Goal: Task Accomplishment & Management: Use online tool/utility

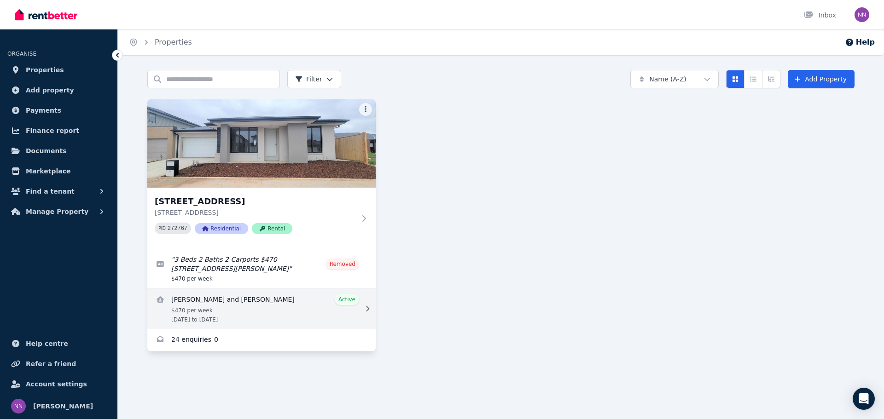
click at [285, 309] on link "View details for Penina Winter and Elia Tutoatasi kuka" at bounding box center [261, 309] width 228 height 41
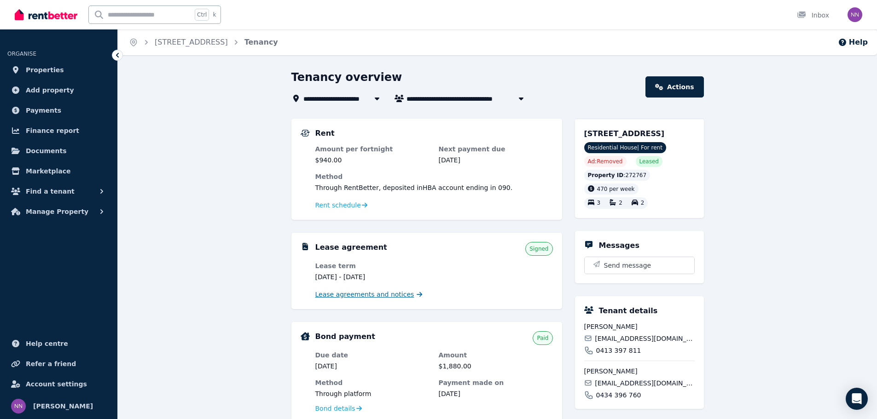
click at [359, 295] on span "Lease agreements and notices" at bounding box center [364, 294] width 99 height 9
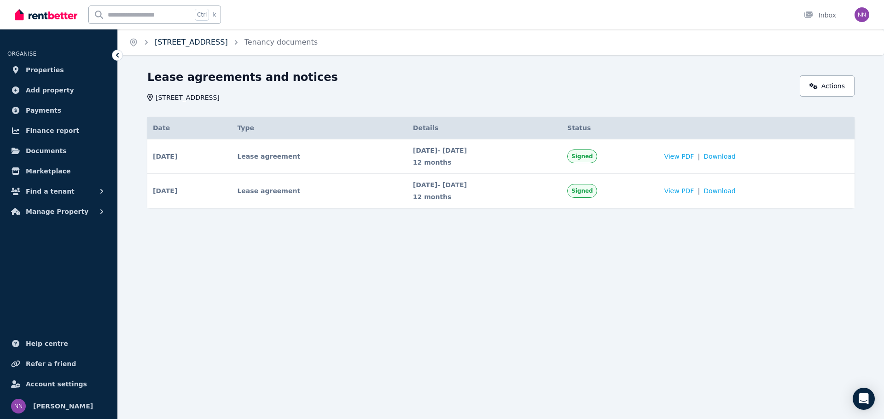
click at [203, 41] on link "[STREET_ADDRESS]" at bounding box center [191, 42] width 73 height 9
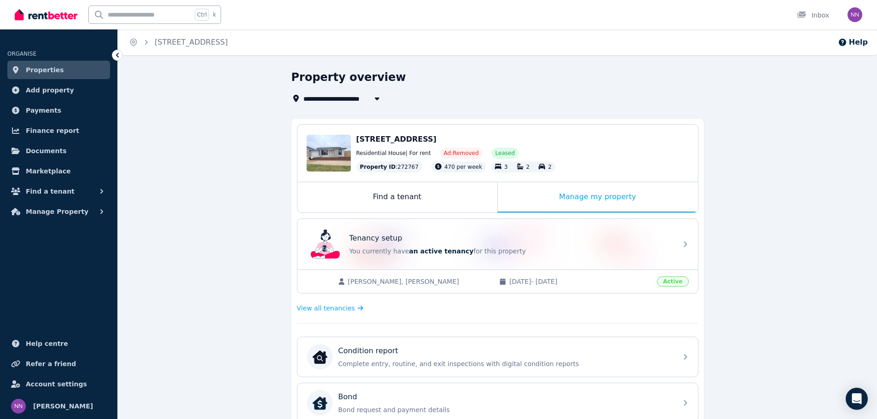
click at [600, 275] on div "Penina Winter, Elia Tutoatasi kuka 25/08/2023 - 25/08/2025 Active" at bounding box center [497, 281] width 400 height 23
click at [48, 214] on span "Manage Property" at bounding box center [57, 211] width 63 height 11
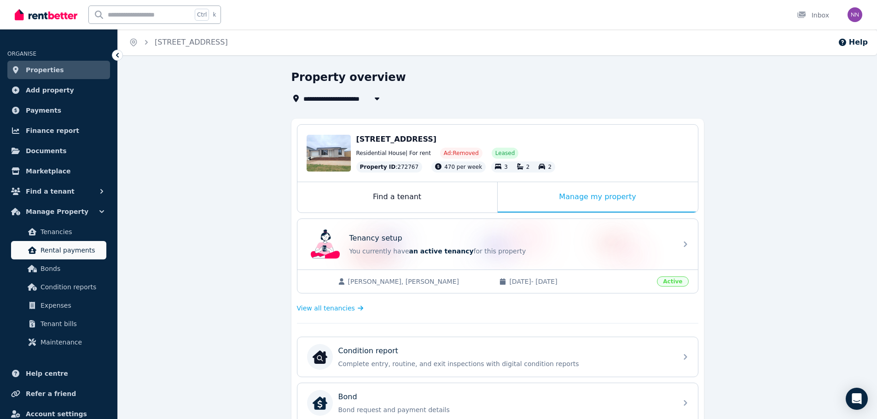
click at [64, 257] on link "Rental payments" at bounding box center [58, 250] width 95 height 18
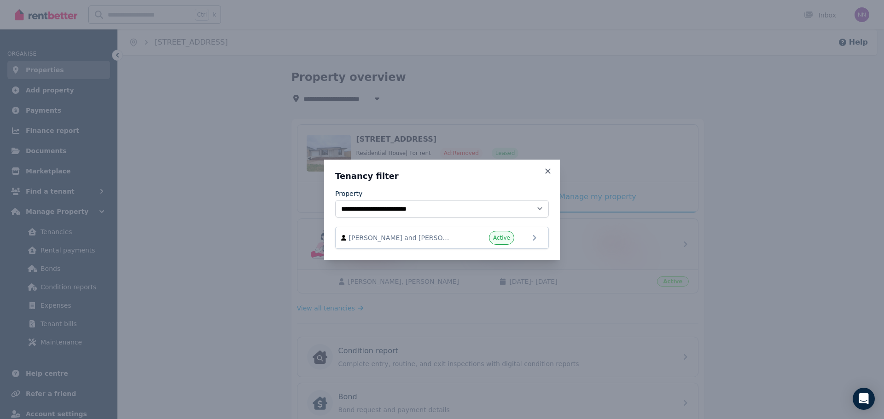
click at [542, 171] on h3 "Tenancy filter" at bounding box center [442, 176] width 214 height 11
click at [550, 168] on icon at bounding box center [547, 171] width 9 height 8
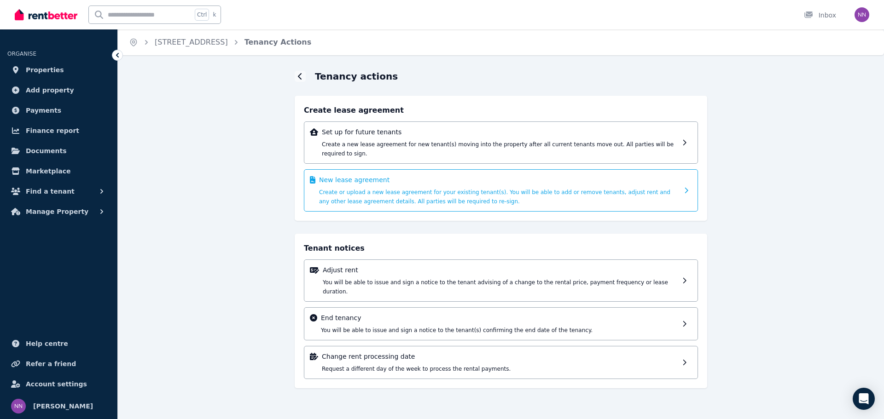
click at [407, 175] on div "New lease agreement Create or upload a new lease agreement for your existing te…" at bounding box center [498, 190] width 359 height 30
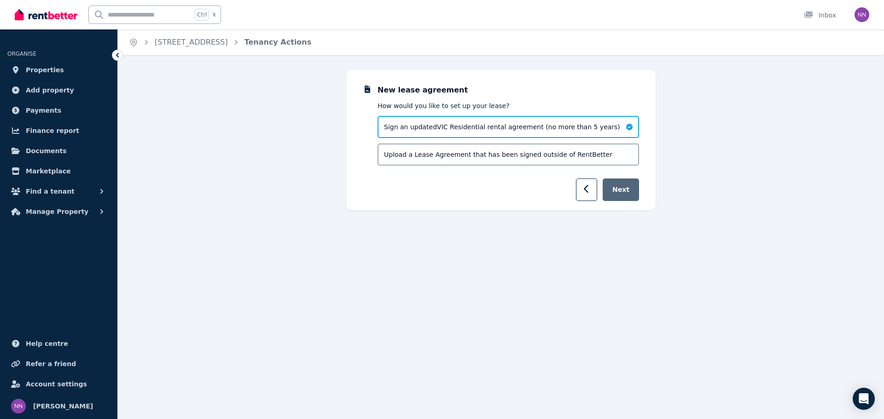
click at [625, 186] on button "Next" at bounding box center [620, 190] width 36 height 23
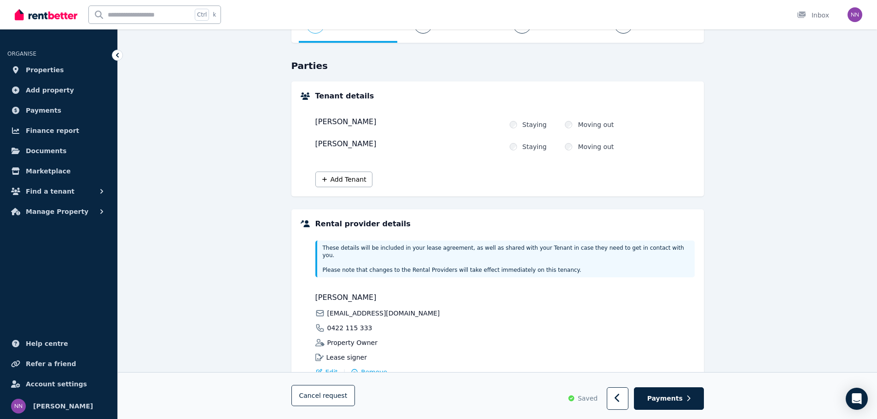
scroll to position [114, 0]
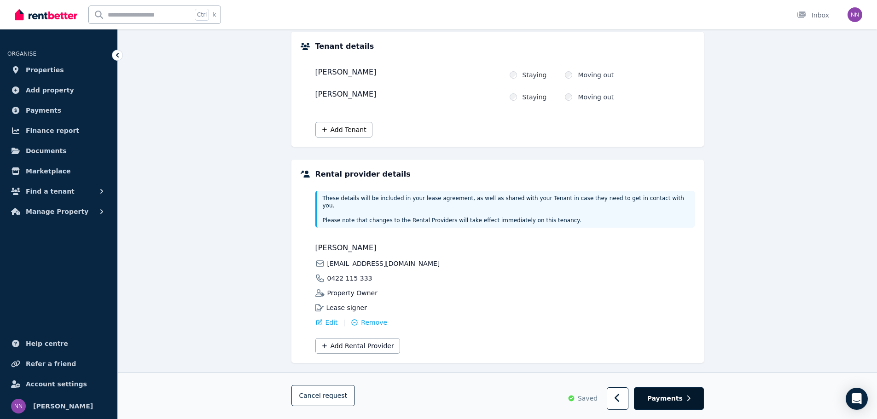
click at [672, 395] on span "Payments" at bounding box center [664, 398] width 35 height 9
select select "**********"
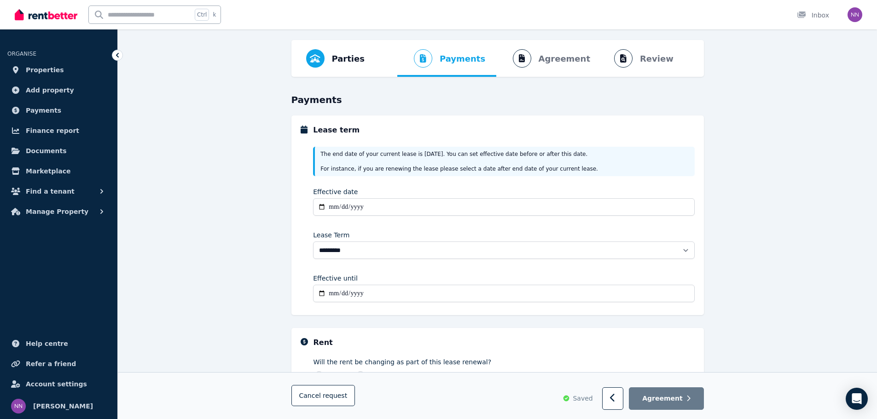
scroll to position [29, 0]
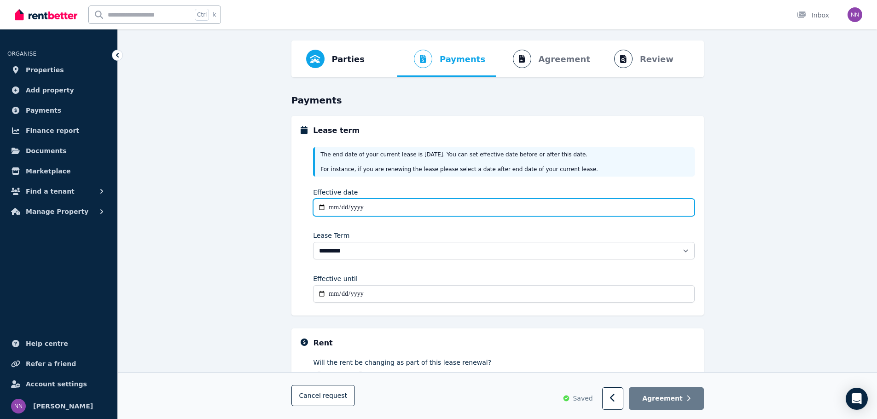
click at [333, 210] on input "Effective date" at bounding box center [503, 207] width 381 height 17
type input "**********"
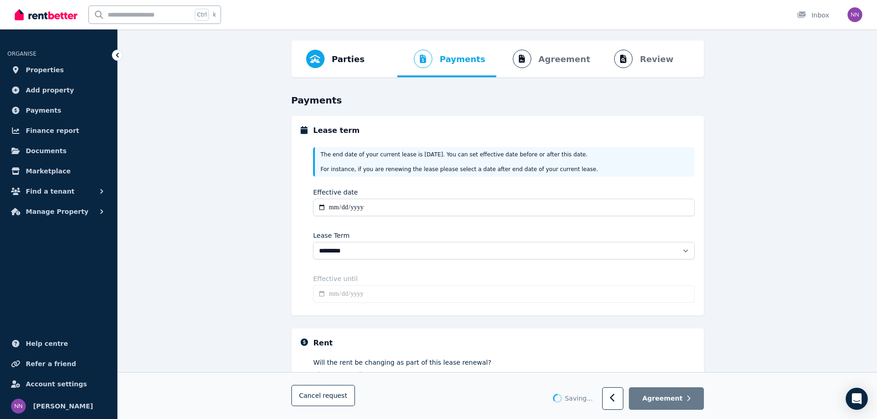
click at [380, 274] on div "**********" at bounding box center [503, 224] width 381 height 165
type input "**********"
click at [615, 400] on button "button" at bounding box center [613, 399] width 22 height 23
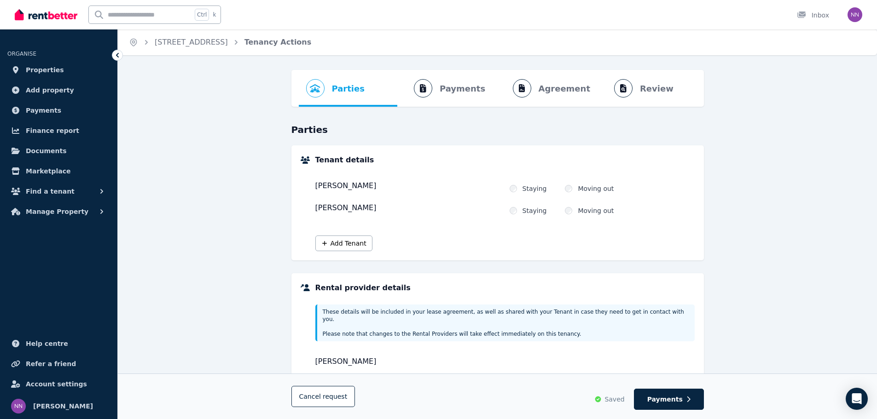
click at [615, 400] on span "Saved" at bounding box center [614, 399] width 20 height 9
click at [335, 394] on span "request" at bounding box center [335, 396] width 24 height 9
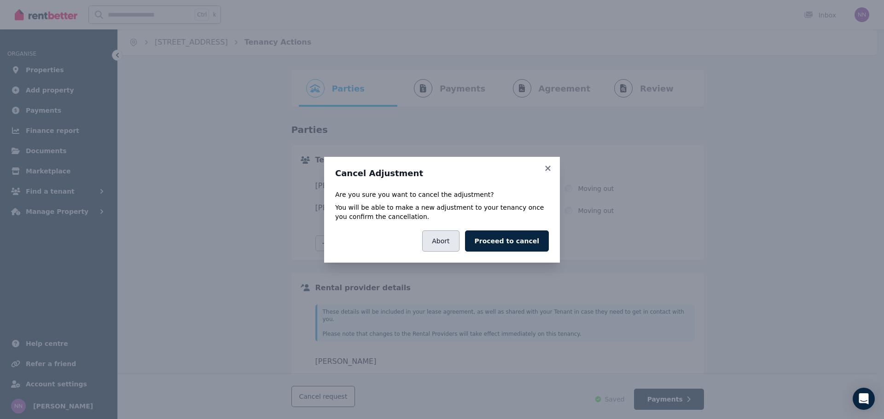
click at [453, 245] on button "Abort" at bounding box center [440, 241] width 37 height 21
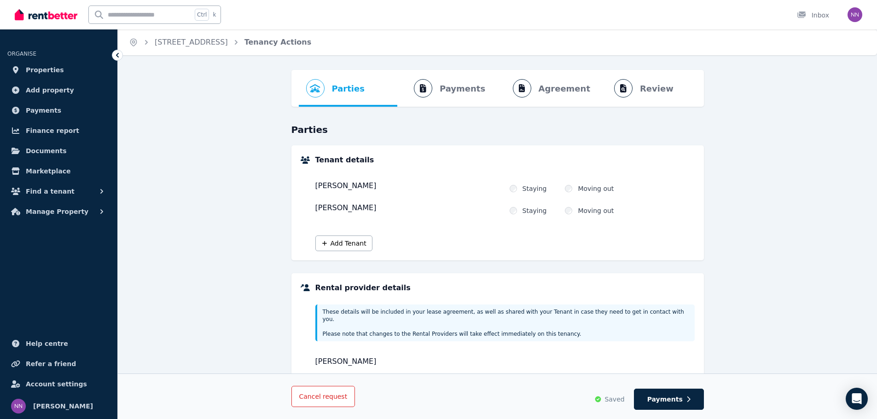
click at [342, 396] on button "Cancel request" at bounding box center [323, 396] width 64 height 21
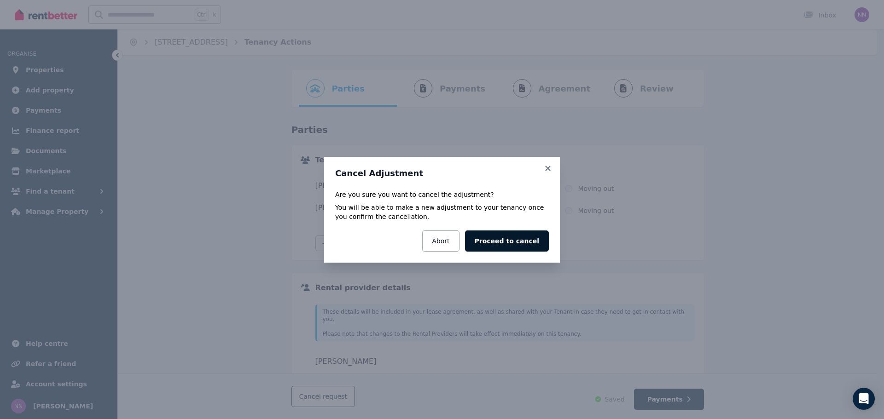
click at [499, 244] on button "Proceed to cancel" at bounding box center [507, 241] width 84 height 21
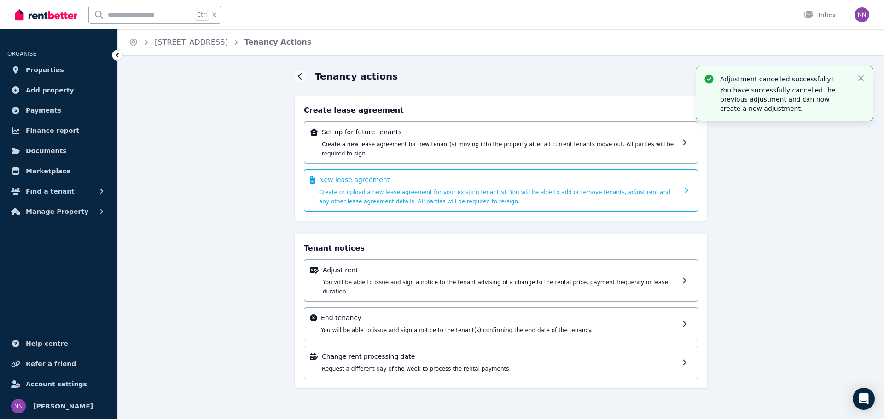
click at [512, 189] on span "Create or upload a new lease agreement for your existing tenant(s). You will be…" at bounding box center [494, 197] width 351 height 16
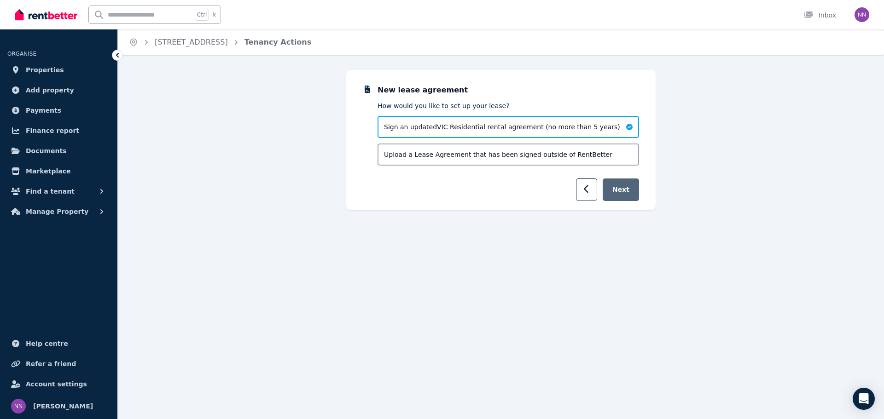
click at [623, 197] on button "Next" at bounding box center [620, 190] width 36 height 23
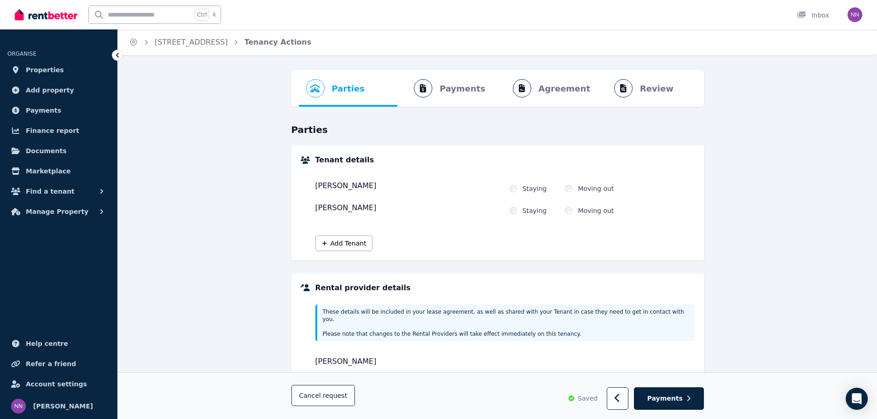
scroll to position [114, 0]
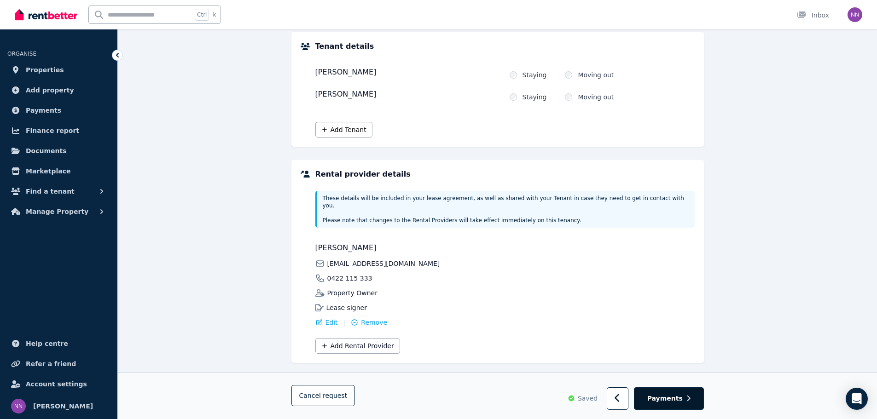
click at [673, 403] on span "Payments" at bounding box center [664, 398] width 35 height 9
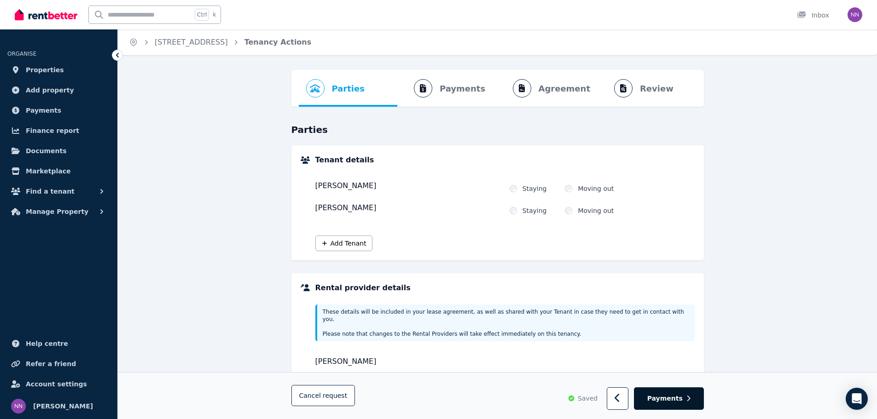
select select "**********"
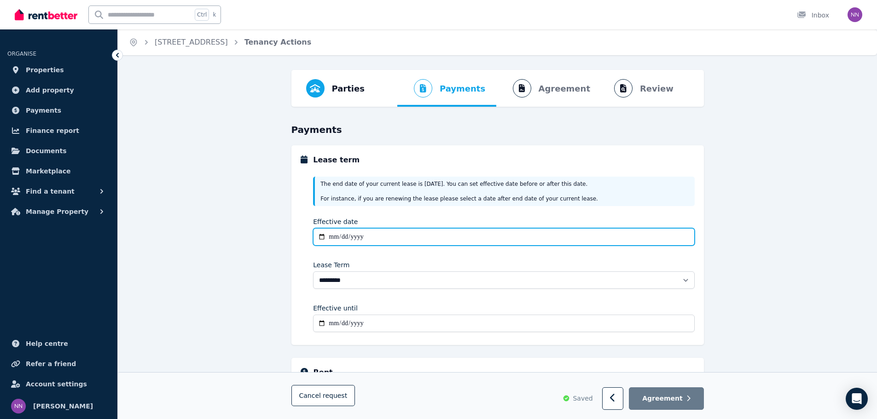
click at [334, 245] on input "Effective date" at bounding box center [503, 236] width 381 height 17
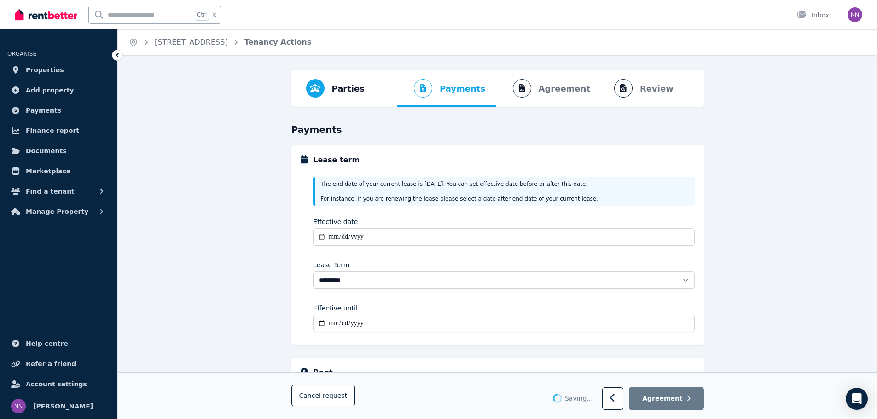
type input "**********"
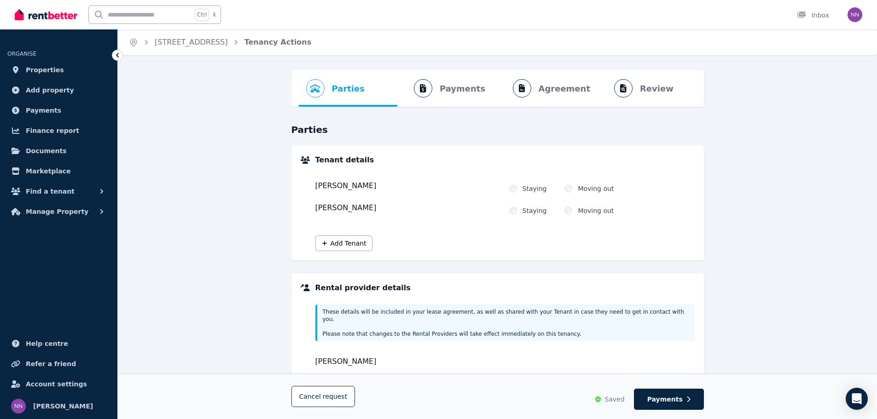
scroll to position [112, 0]
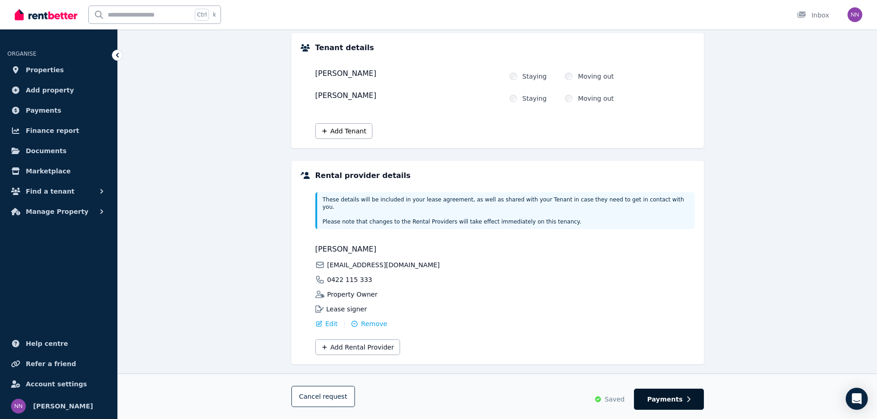
click at [669, 394] on button "Payments" at bounding box center [669, 399] width 70 height 21
select select "**********"
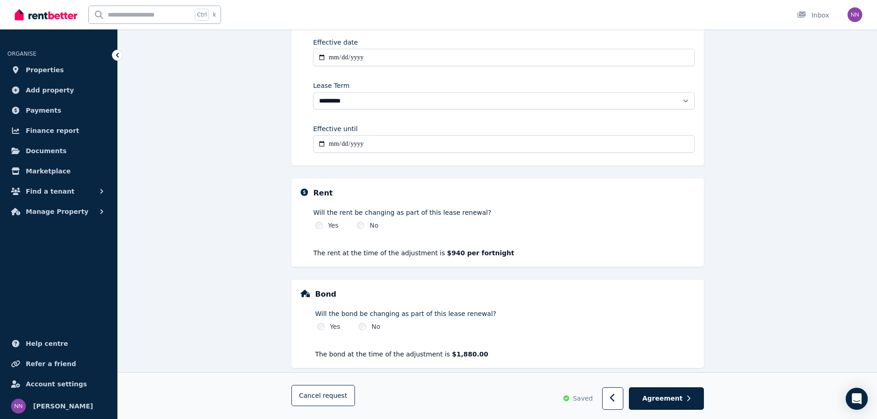
scroll to position [192, 0]
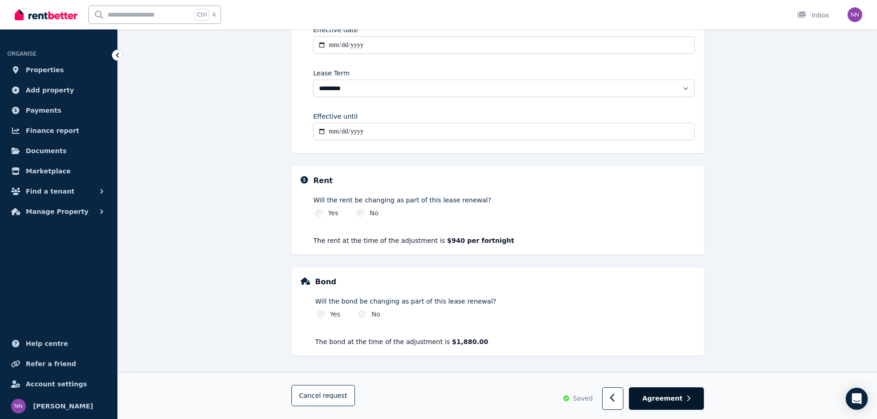
click at [691, 403] on button "Agreement" at bounding box center [666, 399] width 75 height 23
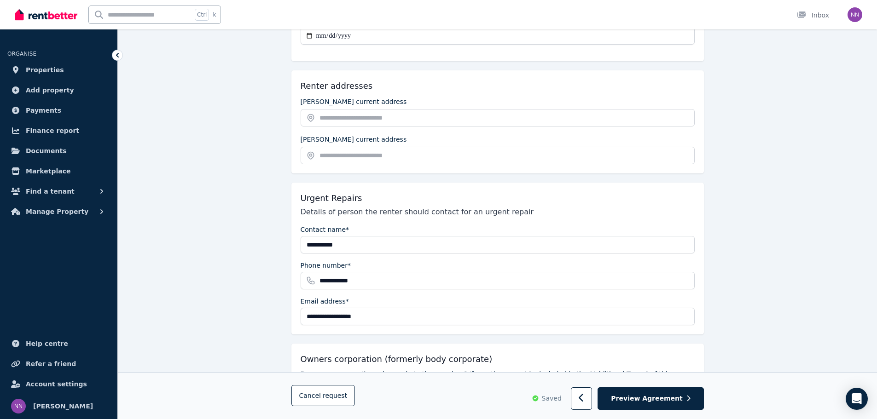
scroll to position [174, 0]
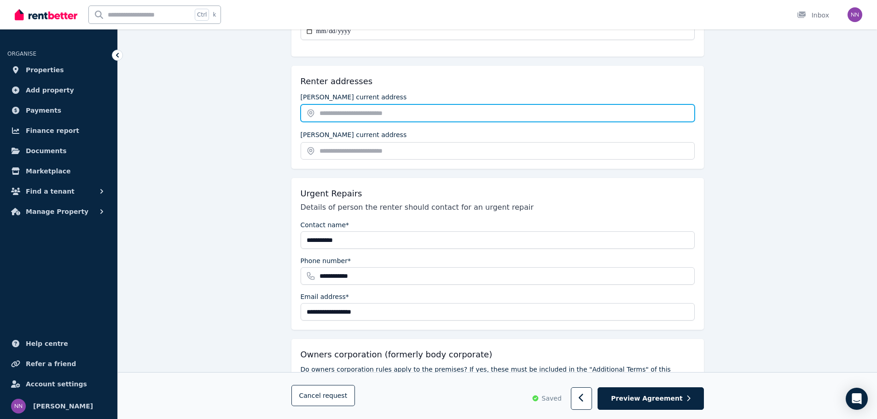
click at [358, 120] on input "text" at bounding box center [498, 112] width 394 height 17
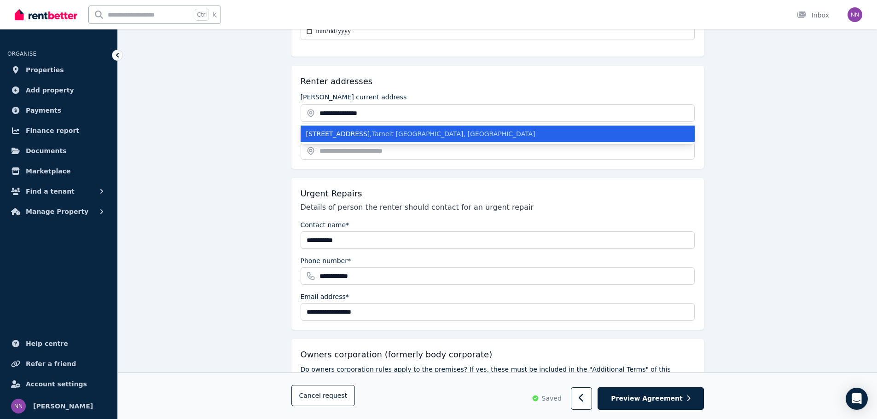
click at [355, 140] on li "16 Chloe St , Tarneit VIC, Australia" at bounding box center [498, 134] width 394 height 17
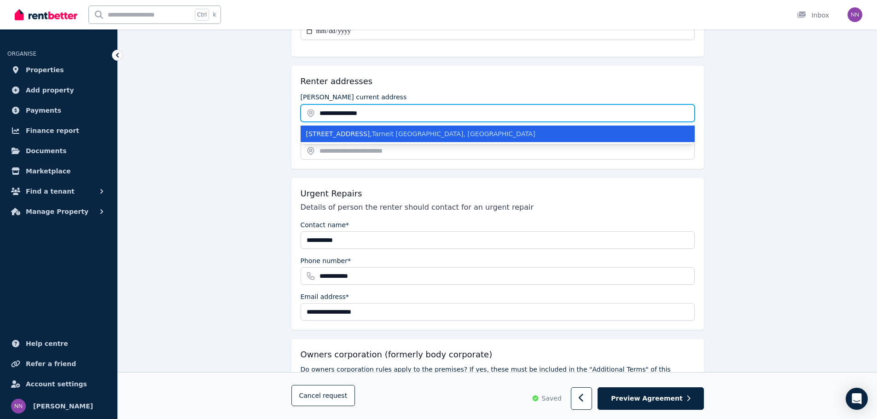
type input "**********"
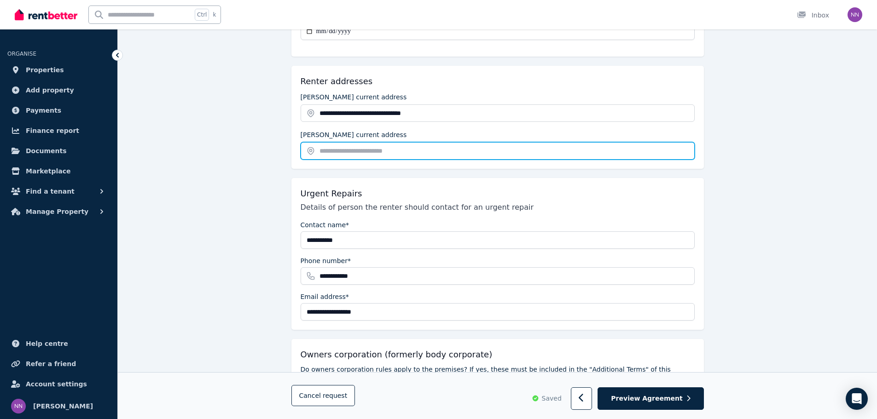
click at [353, 152] on input "text" at bounding box center [498, 150] width 394 height 17
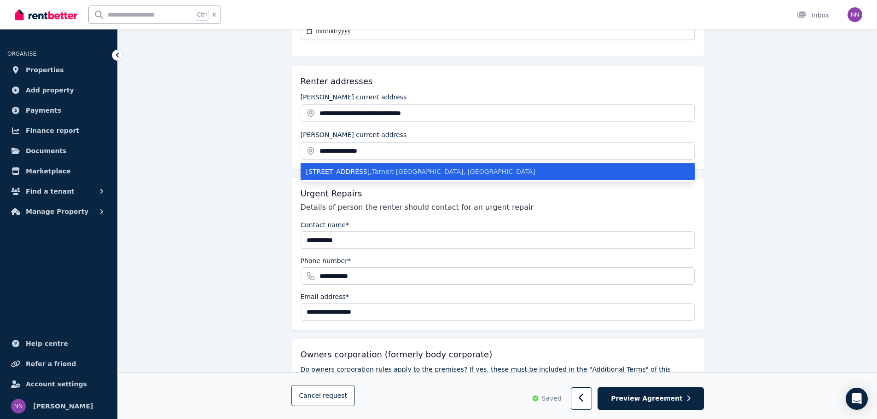
click at [372, 172] on span "Tarneit VIC, Australia" at bounding box center [453, 171] width 163 height 7
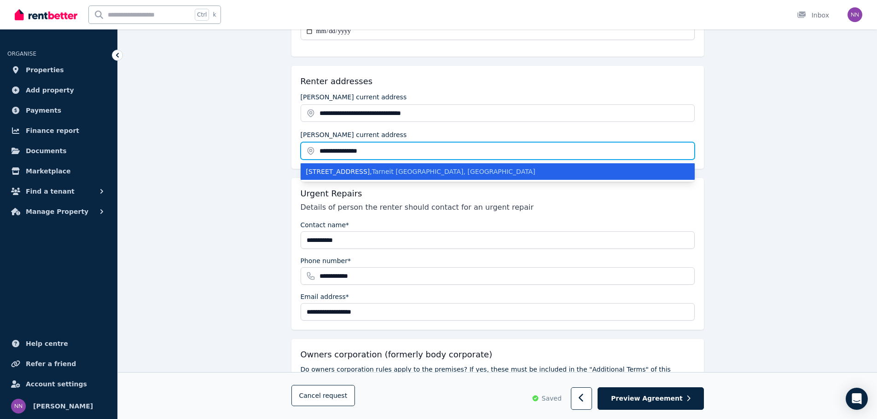
type input "**********"
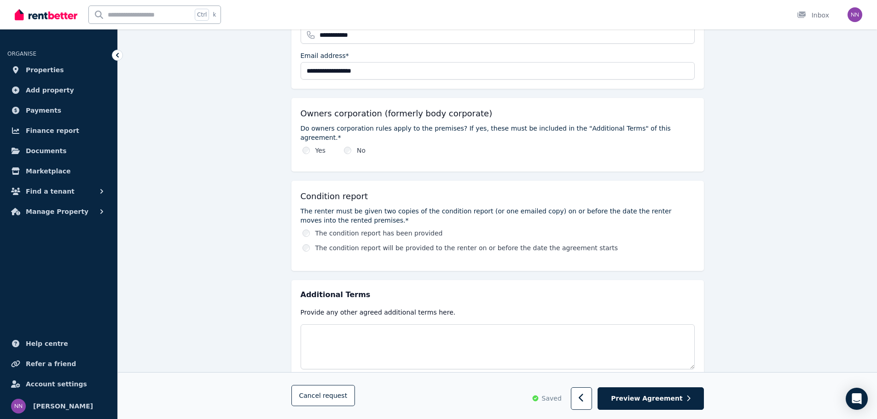
scroll to position [432, 0]
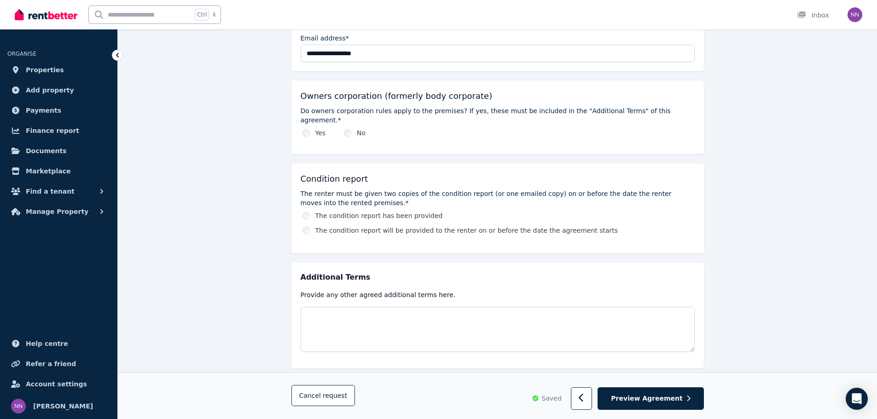
click at [309, 226] on div "The condition report will be provided to the renter on or before the date the a…" at bounding box center [498, 230] width 392 height 9
click at [304, 226] on div "The condition report will be provided to the renter on or before the date the a…" at bounding box center [498, 230] width 392 height 9
click at [307, 216] on div "The condition report has been provided The condition report will be provided to…" at bounding box center [498, 223] width 394 height 24
click at [659, 400] on span "Preview Agreement" at bounding box center [646, 398] width 71 height 9
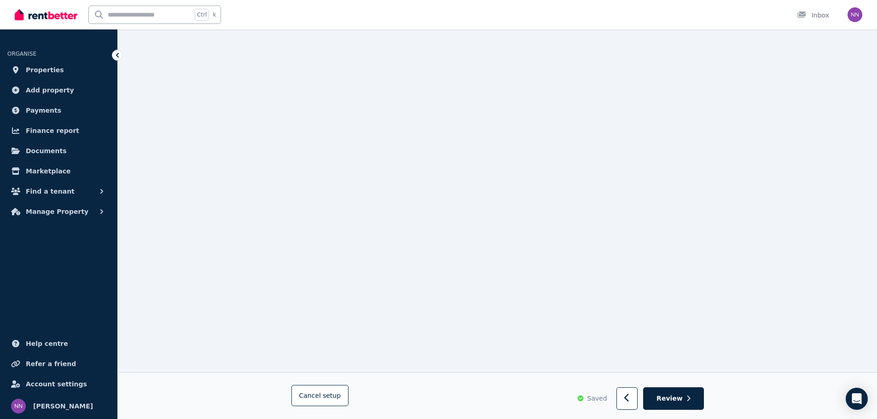
scroll to position [3204, 0]
click at [674, 394] on button "Review" at bounding box center [673, 399] width 60 height 23
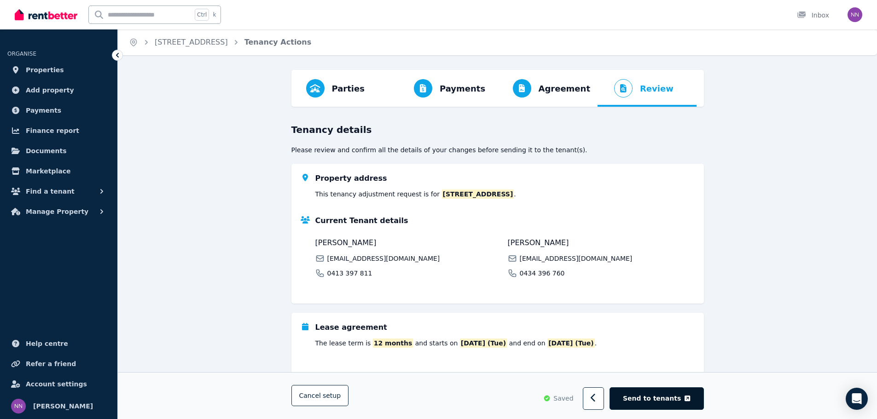
click at [657, 393] on button "Send to tenants" at bounding box center [656, 399] width 94 height 23
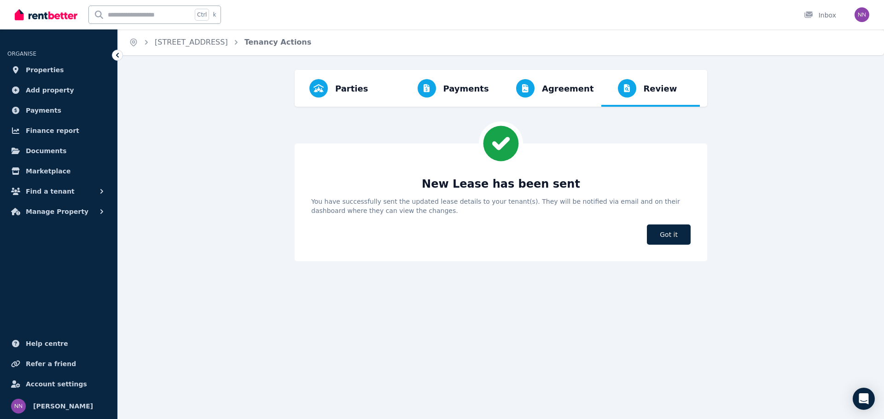
drag, startPoint x: 879, startPoint y: 197, endPoint x: 879, endPoint y: 207, distance: 9.7
click at [879, 207] on html "Open main menu Ctrl k Inbox Open user menu ORGANISE Properties Add property Pay…" at bounding box center [442, 209] width 884 height 419
click at [670, 237] on span "Got it" at bounding box center [669, 235] width 44 height 20
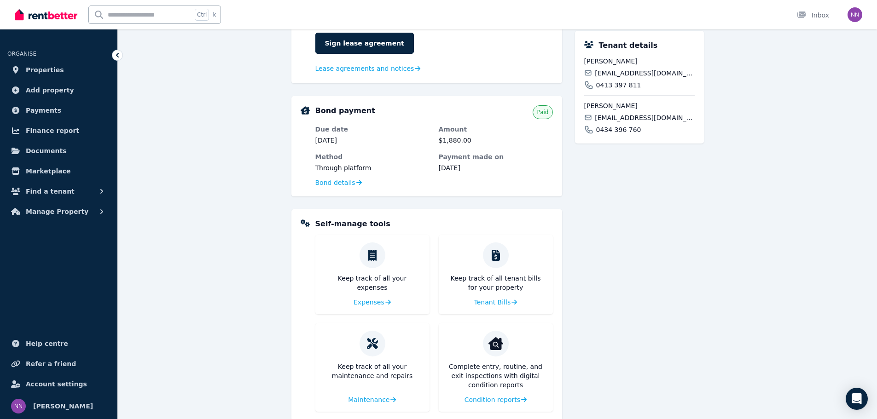
scroll to position [381, 0]
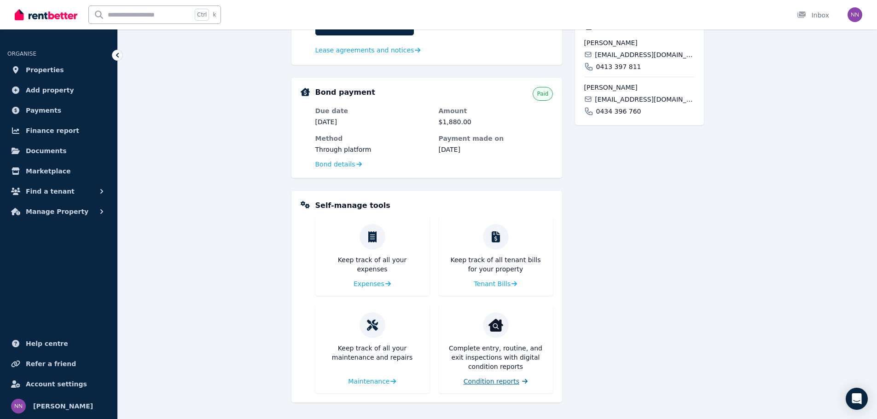
click at [488, 383] on span "Condition reports" at bounding box center [491, 381] width 56 height 9
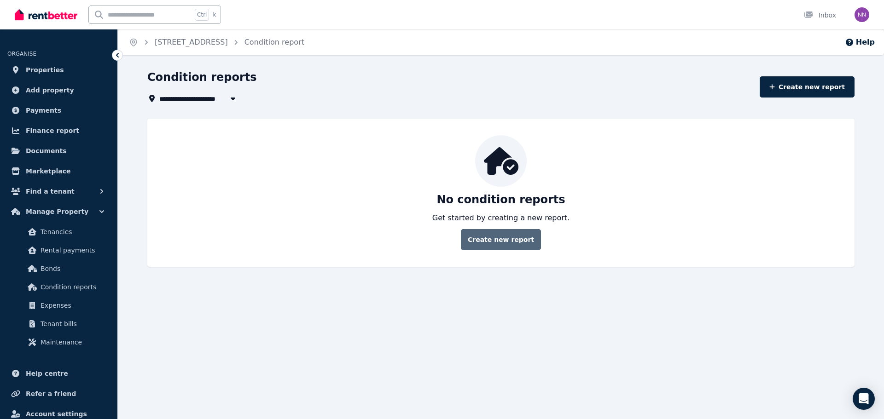
click at [514, 243] on link "Create new report" at bounding box center [501, 239] width 80 height 21
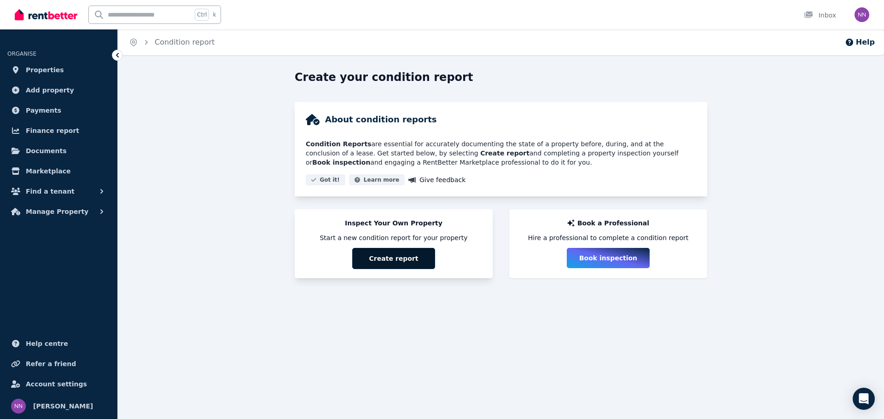
click at [398, 260] on button "Create report" at bounding box center [393, 258] width 83 height 21
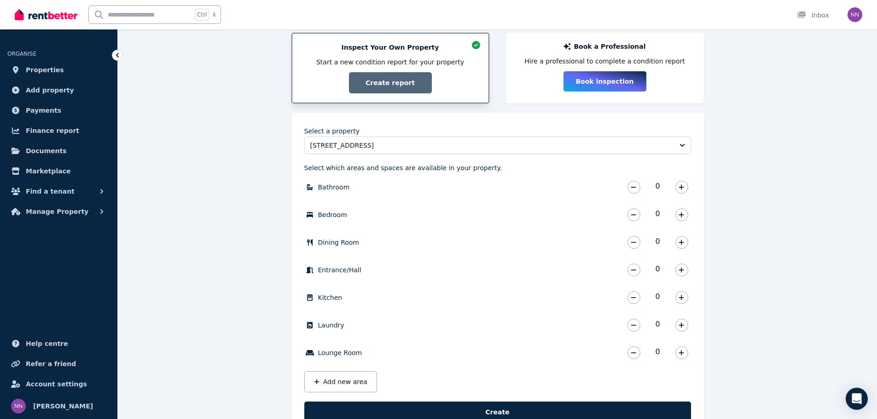
scroll to position [210, 0]
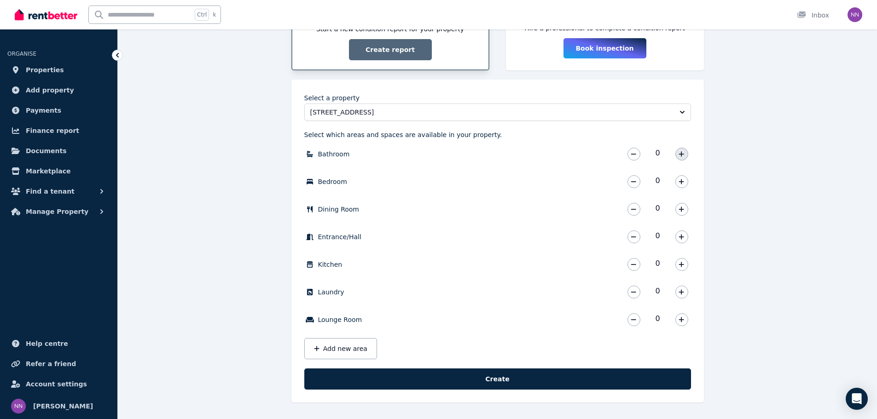
click at [682, 156] on icon "button" at bounding box center [681, 153] width 5 height 5
click at [635, 157] on icon "button" at bounding box center [634, 154] width 6 height 6
click at [684, 183] on icon "button" at bounding box center [681, 182] width 6 height 6
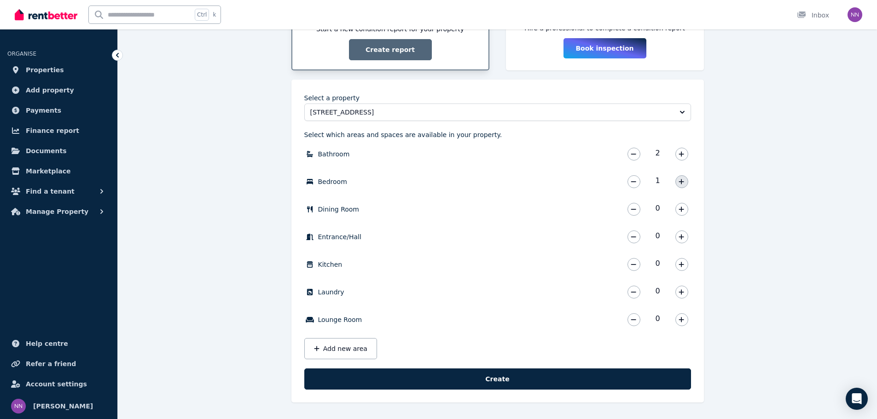
click at [684, 183] on icon "button" at bounding box center [681, 182] width 6 height 6
click at [679, 208] on icon "button" at bounding box center [681, 209] width 6 height 6
click at [680, 237] on icon "button" at bounding box center [681, 237] width 6 height 6
click at [678, 266] on icon "button" at bounding box center [681, 264] width 6 height 6
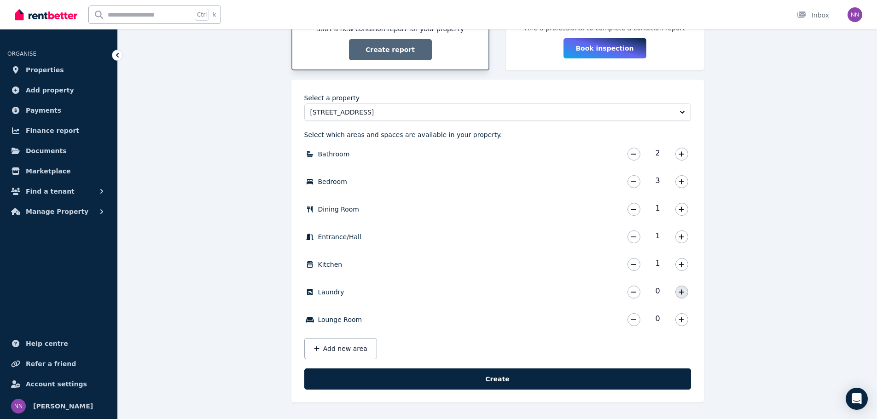
click at [680, 294] on icon "button" at bounding box center [681, 292] width 6 height 6
click at [680, 315] on button "button" at bounding box center [681, 319] width 13 height 13
click at [576, 368] on div "Select a property 16 Chloe Street, Tarneit Select which areas and spaces are av…" at bounding box center [497, 241] width 387 height 297
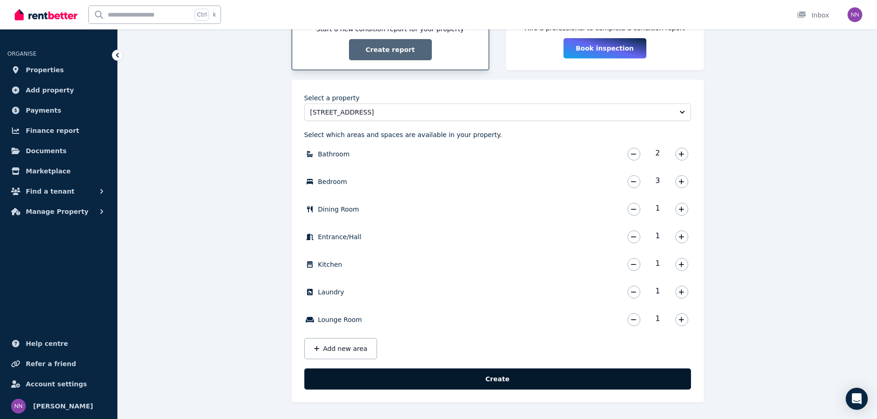
click at [574, 378] on button "Create" at bounding box center [497, 379] width 387 height 21
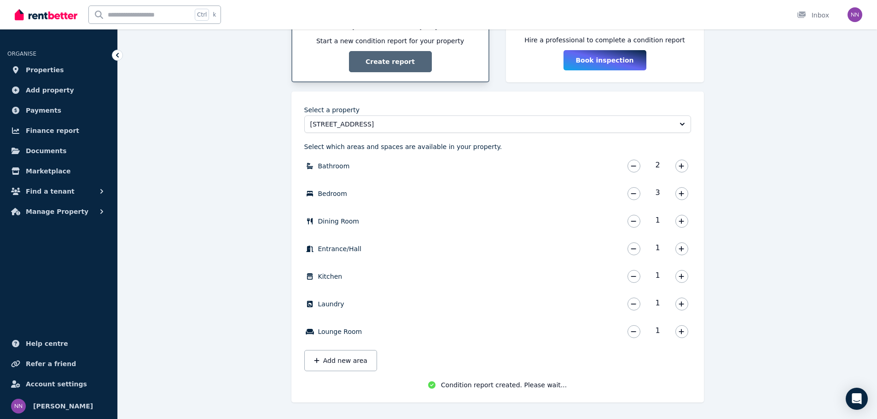
scroll to position [200, 0]
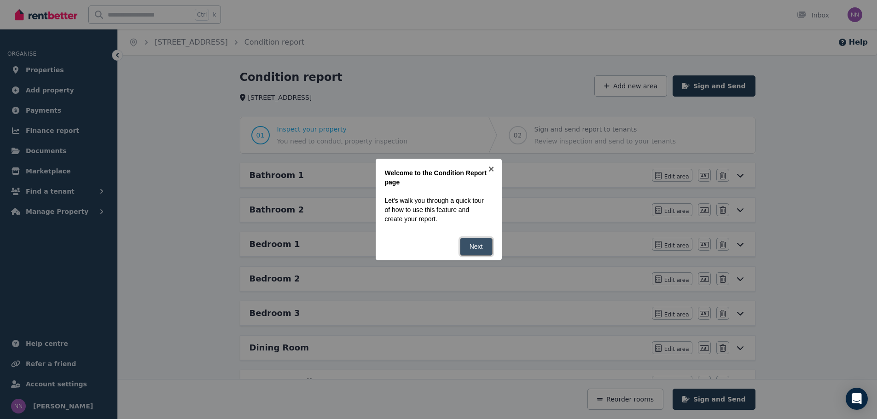
click at [478, 249] on link "Next" at bounding box center [476, 247] width 33 height 18
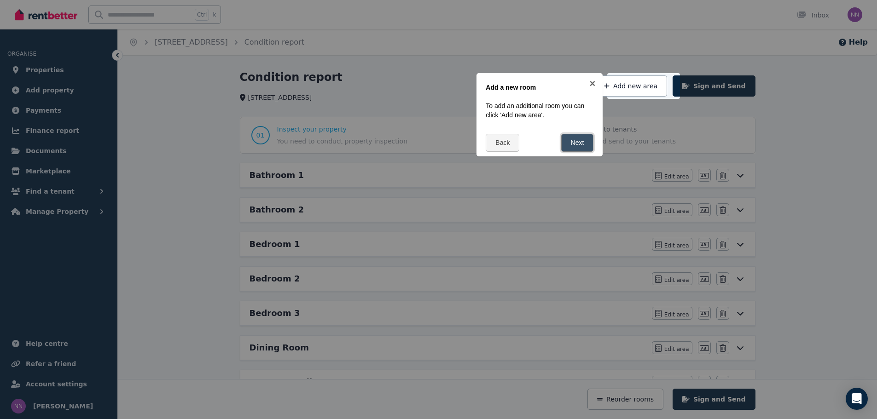
click at [579, 142] on link "Next" at bounding box center [577, 143] width 33 height 18
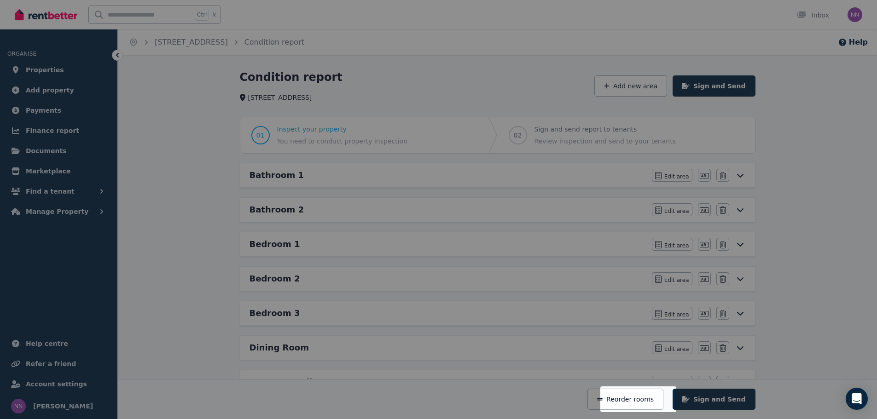
scroll to position [204, 0]
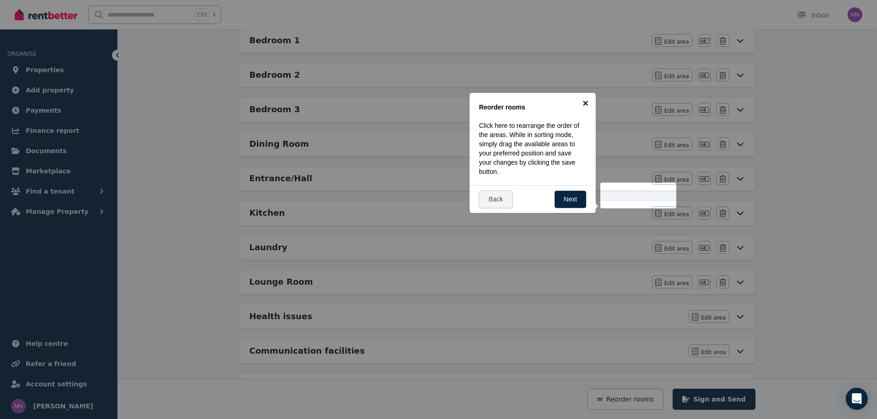
click at [583, 103] on link "×" at bounding box center [585, 103] width 21 height 21
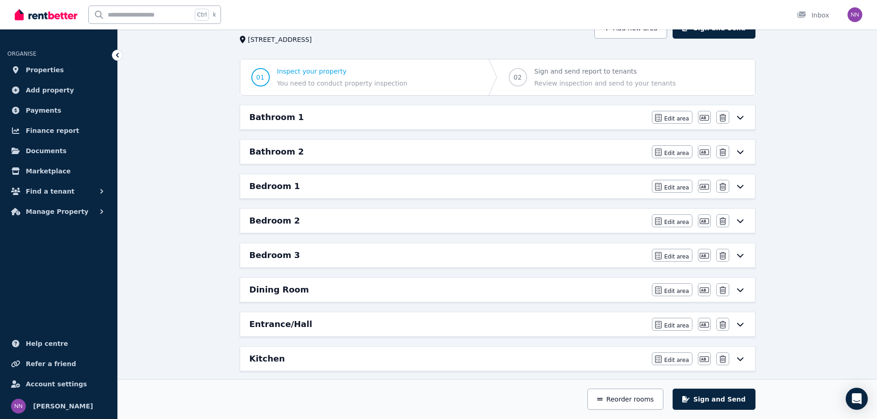
scroll to position [48, 0]
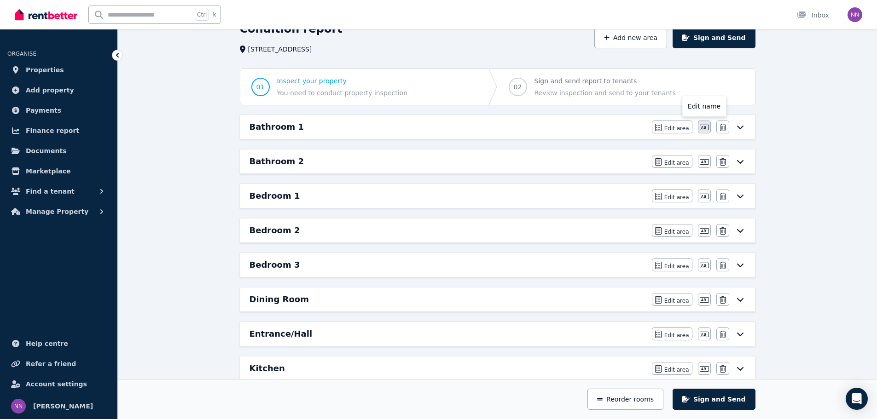
click at [703, 128] on icon "button" at bounding box center [704, 127] width 9 height 7
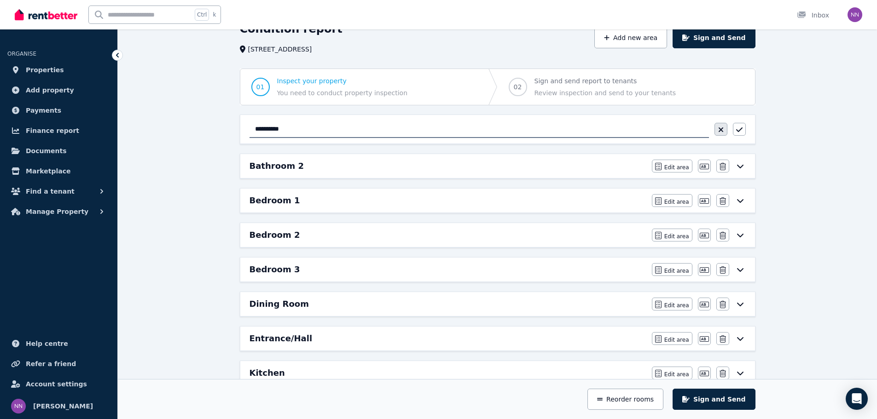
click at [723, 128] on icon "button" at bounding box center [721, 129] width 6 height 7
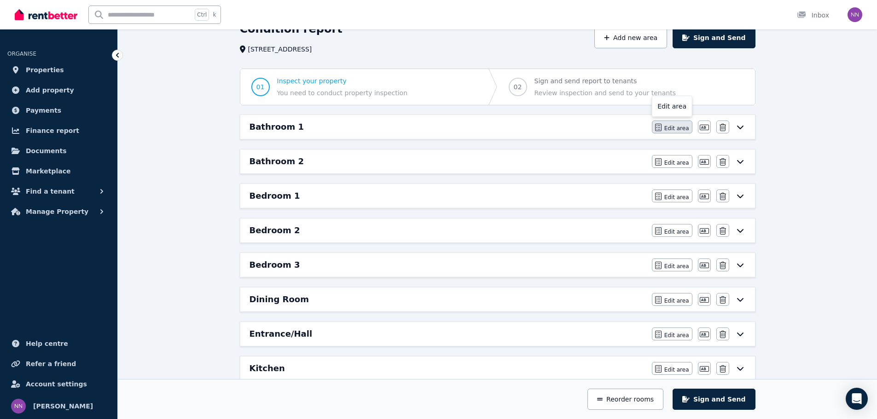
click at [681, 130] on span "Edit area" at bounding box center [676, 128] width 25 height 7
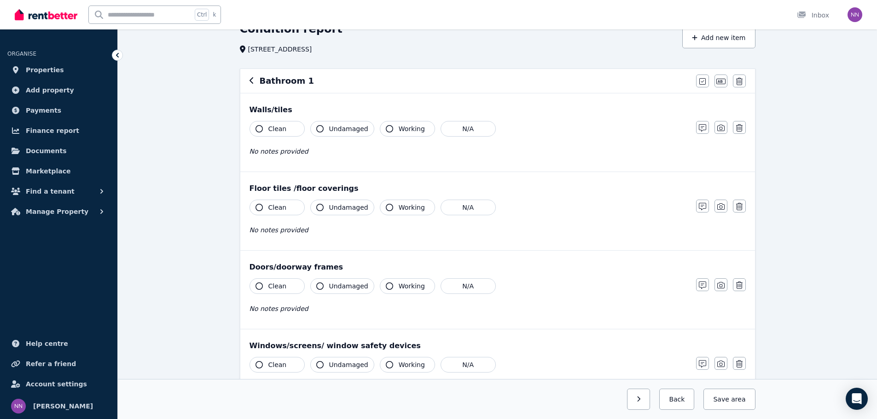
scroll to position [0, 0]
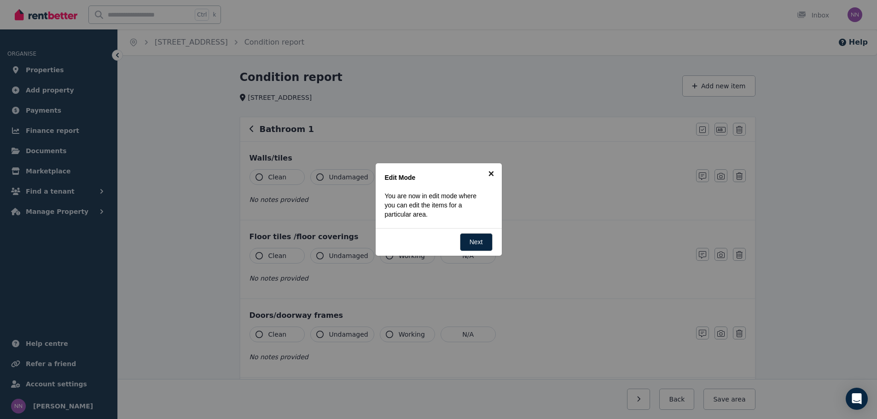
click at [488, 172] on link "×" at bounding box center [491, 173] width 21 height 21
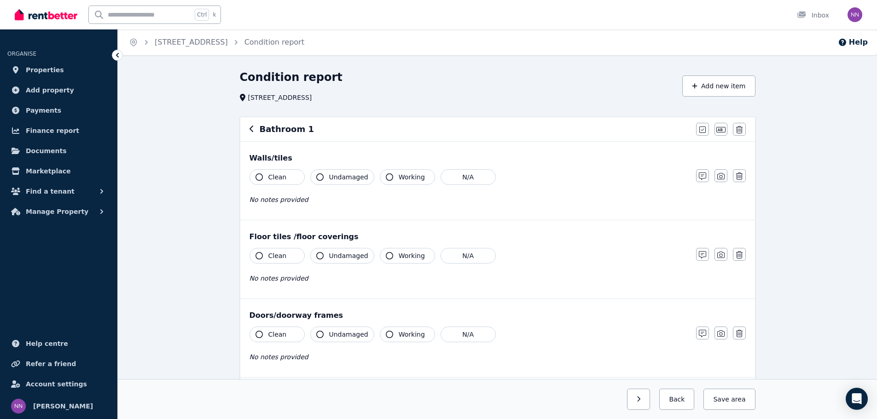
click at [281, 178] on span "Clean" at bounding box center [277, 177] width 18 height 9
click at [272, 259] on span "Clean" at bounding box center [277, 255] width 18 height 9
click at [275, 335] on span "Clean" at bounding box center [277, 334] width 18 height 9
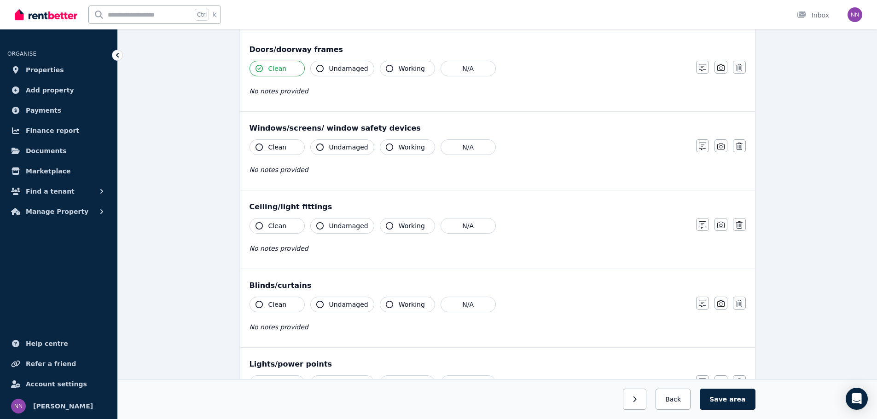
scroll to position [276, 0]
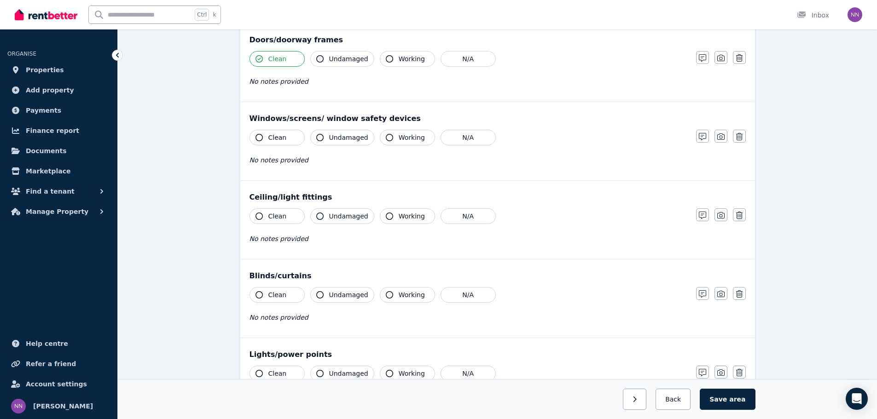
click at [280, 132] on button "Clean" at bounding box center [276, 138] width 55 height 16
click at [280, 220] on span "Clean" at bounding box center [277, 216] width 18 height 9
click at [278, 295] on span "Clean" at bounding box center [277, 294] width 18 height 9
click at [282, 372] on span "Clean" at bounding box center [277, 373] width 18 height 9
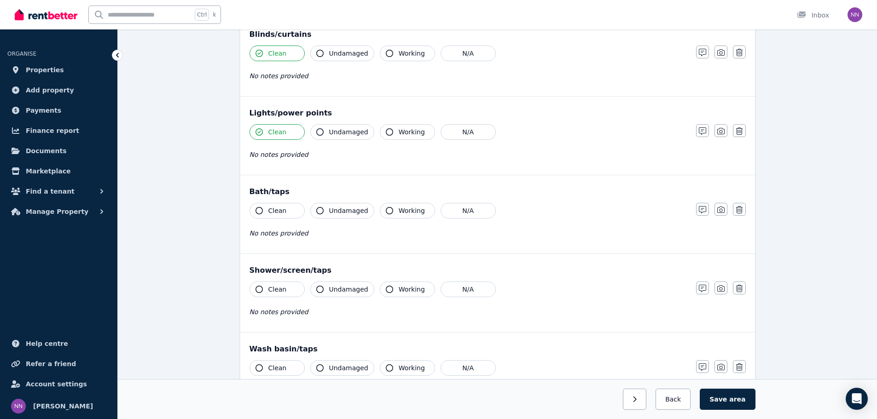
scroll to position [519, 0]
click at [354, 137] on button "Undamaged" at bounding box center [342, 131] width 64 height 16
click at [386, 131] on icon "button" at bounding box center [389, 130] width 7 height 7
click at [284, 206] on button "Clean" at bounding box center [276, 210] width 55 height 16
click at [350, 206] on span "Undamaged" at bounding box center [348, 209] width 39 height 9
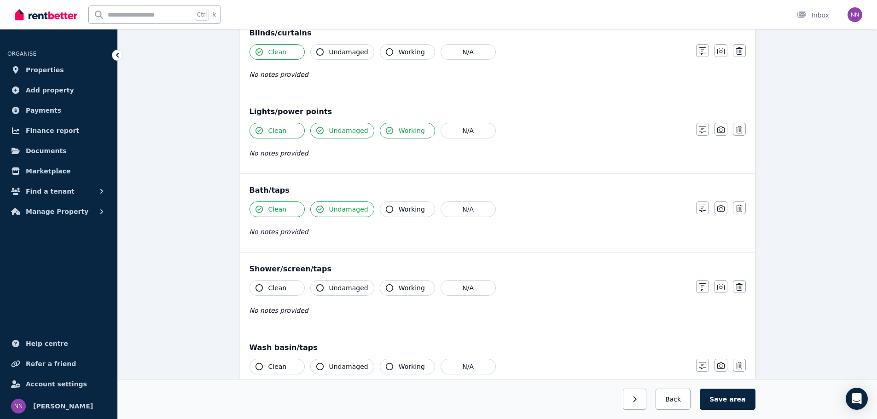
click at [416, 210] on span "Working" at bounding box center [412, 209] width 26 height 9
click at [278, 287] on span "Clean" at bounding box center [277, 288] width 18 height 9
click at [345, 291] on span "Undamaged" at bounding box center [348, 288] width 39 height 9
click at [404, 290] on span "Working" at bounding box center [412, 288] width 26 height 9
click at [281, 367] on span "Clean" at bounding box center [277, 366] width 18 height 9
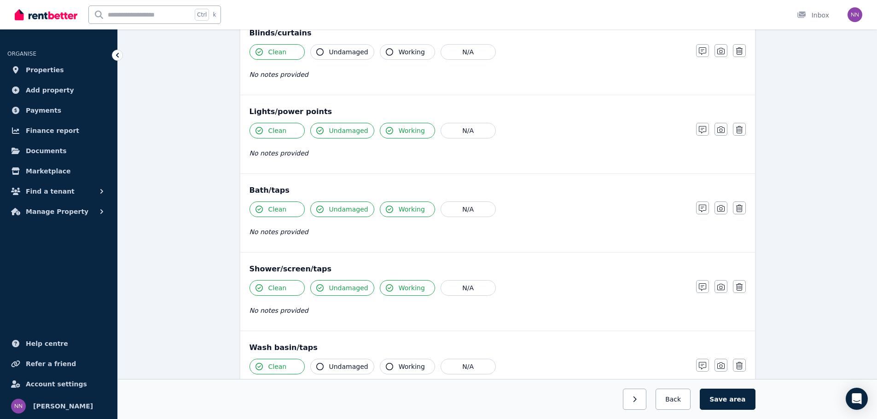
click at [334, 370] on span "Undamaged" at bounding box center [348, 366] width 39 height 9
click at [399, 369] on span "Working" at bounding box center [412, 366] width 26 height 9
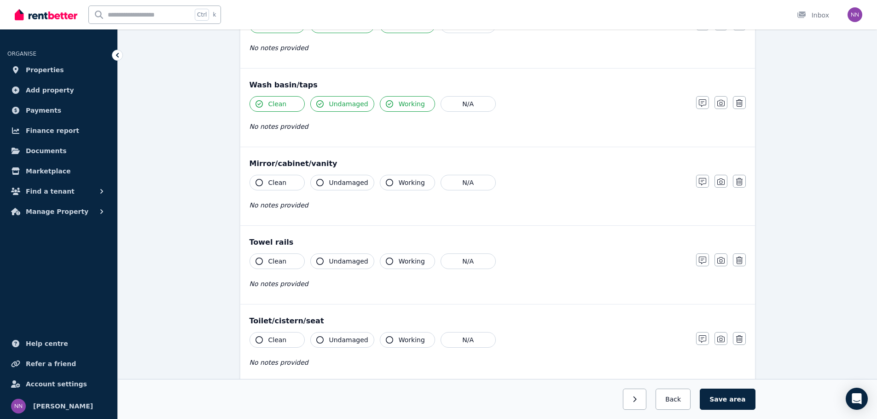
scroll to position [790, 0]
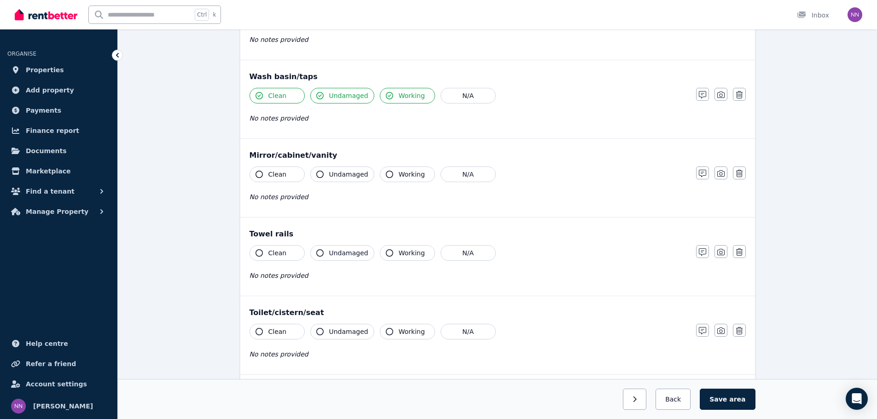
click at [275, 177] on span "Clean" at bounding box center [277, 174] width 18 height 9
click at [343, 175] on span "Undamaged" at bounding box center [348, 174] width 39 height 9
click at [405, 174] on span "Working" at bounding box center [412, 174] width 26 height 9
click at [288, 250] on button "Clean" at bounding box center [276, 253] width 55 height 16
click at [340, 253] on span "Undamaged" at bounding box center [348, 253] width 39 height 9
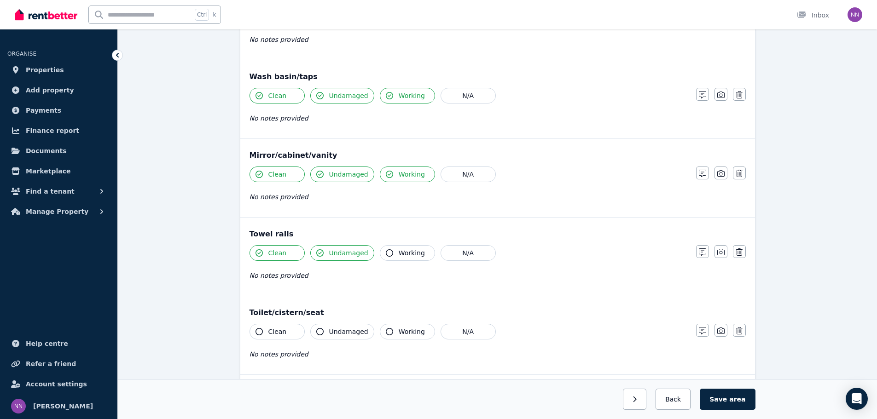
click at [405, 249] on span "Working" at bounding box center [412, 253] width 26 height 9
click at [275, 330] on span "Clean" at bounding box center [277, 331] width 18 height 9
click at [324, 332] on button "Undamaged" at bounding box center [342, 332] width 64 height 16
click at [386, 330] on icon "button" at bounding box center [389, 331] width 7 height 7
click at [460, 256] on button "N/A" at bounding box center [467, 253] width 55 height 16
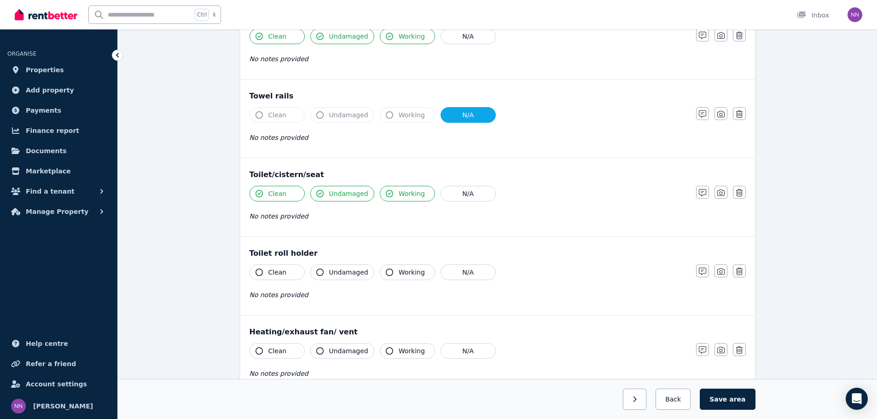
scroll to position [936, 0]
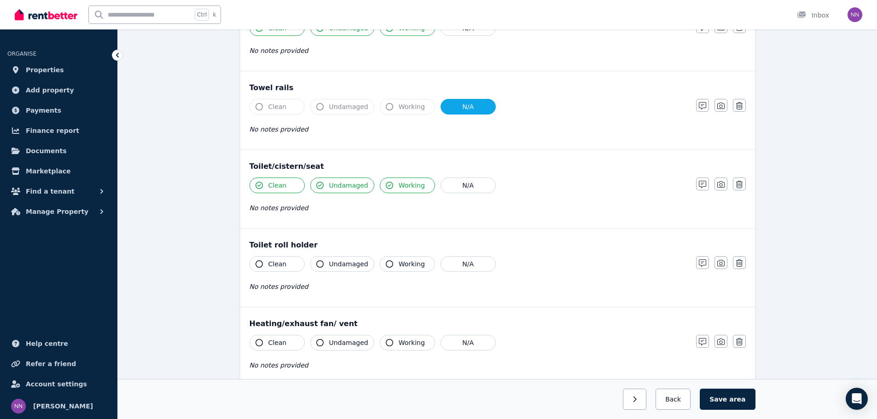
click at [297, 269] on button "Clean" at bounding box center [276, 264] width 55 height 16
click at [328, 266] on button "Undamaged" at bounding box center [342, 264] width 64 height 16
click at [405, 262] on span "Working" at bounding box center [412, 264] width 26 height 9
click at [287, 348] on button "Clean" at bounding box center [276, 343] width 55 height 16
click at [340, 342] on span "Undamaged" at bounding box center [348, 342] width 39 height 9
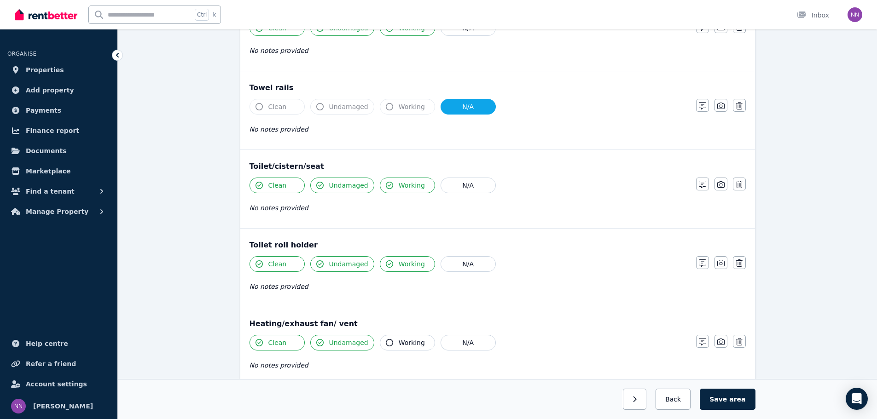
click at [400, 344] on span "Working" at bounding box center [412, 342] width 26 height 9
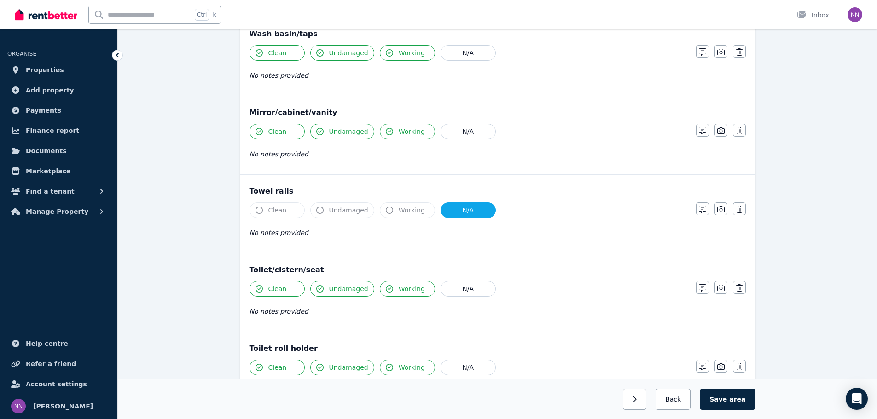
scroll to position [834, 0]
click at [272, 209] on span "Clean" at bounding box center [277, 208] width 18 height 9
click at [399, 213] on span "Working" at bounding box center [412, 208] width 26 height 9
click at [447, 214] on button "N/A" at bounding box center [467, 209] width 55 height 16
click at [265, 214] on button "Clean" at bounding box center [276, 209] width 55 height 16
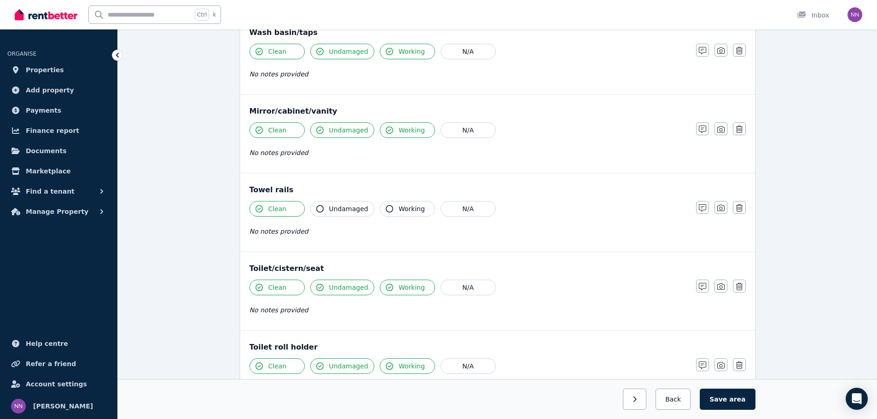
drag, startPoint x: 322, startPoint y: 198, endPoint x: 329, endPoint y: 210, distance: 13.8
click at [329, 210] on div "Towel rails Clean Undamaged Working N/A No notes provided Notes Photo Delete" at bounding box center [497, 213] width 515 height 78
click at [329, 210] on span "Undamaged" at bounding box center [348, 208] width 39 height 9
click at [399, 213] on span "Working" at bounding box center [412, 208] width 26 height 9
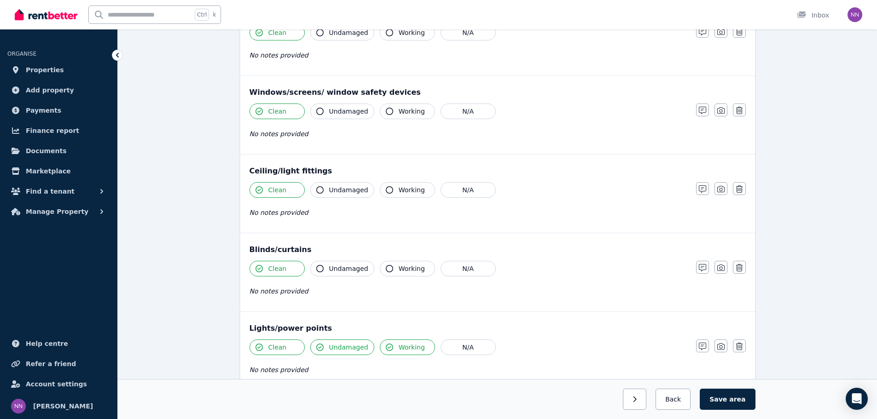
scroll to position [290, 0]
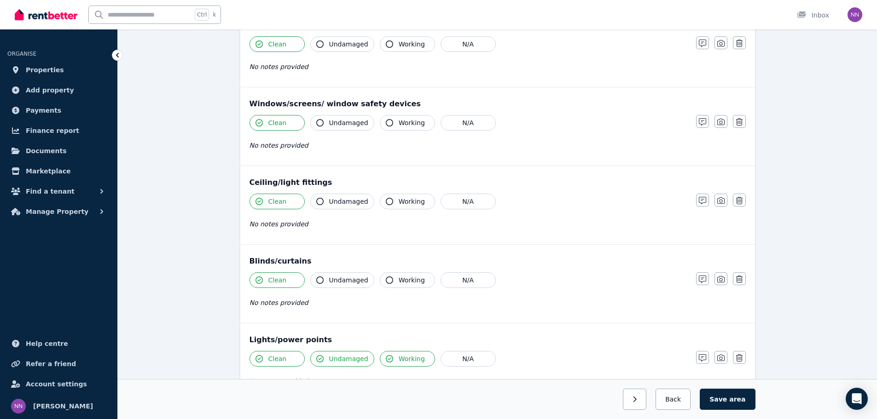
click at [347, 45] on span "Undamaged" at bounding box center [348, 44] width 39 height 9
click at [398, 51] on button "Working" at bounding box center [407, 44] width 55 height 16
click at [346, 126] on span "Undamaged" at bounding box center [348, 122] width 39 height 9
click at [340, 202] on span "Undamaged" at bounding box center [348, 201] width 39 height 9
click at [411, 126] on span "Working" at bounding box center [412, 122] width 26 height 9
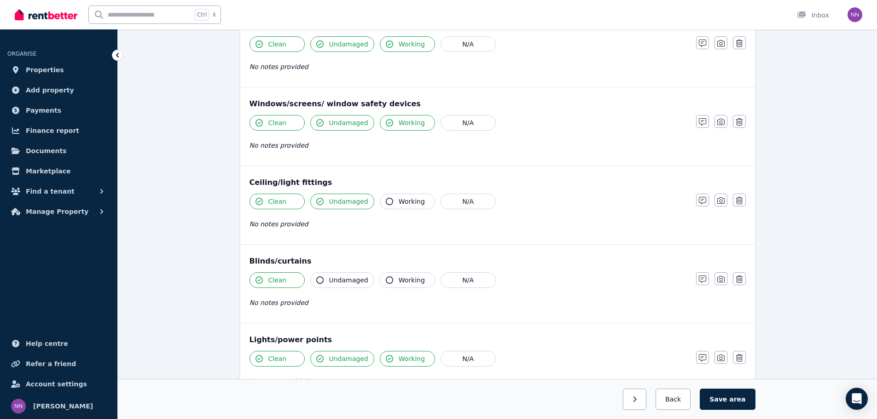
click at [405, 208] on button "Working" at bounding box center [407, 202] width 55 height 16
click at [345, 280] on span "Undamaged" at bounding box center [348, 280] width 39 height 9
click at [399, 284] on span "Working" at bounding box center [412, 280] width 26 height 9
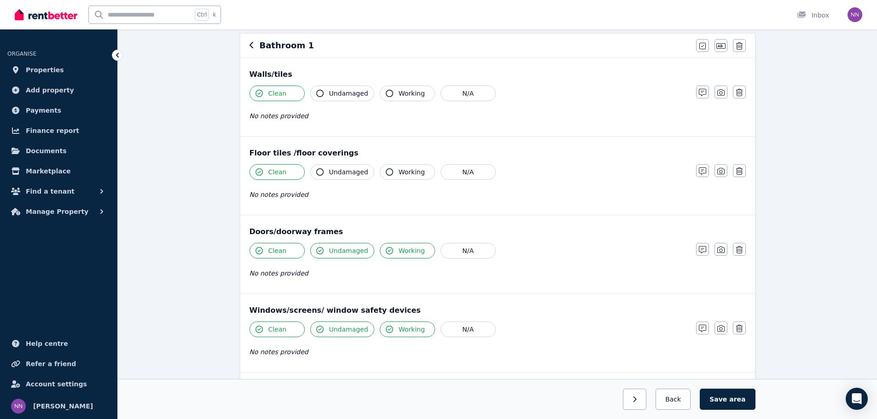
scroll to position [58, 0]
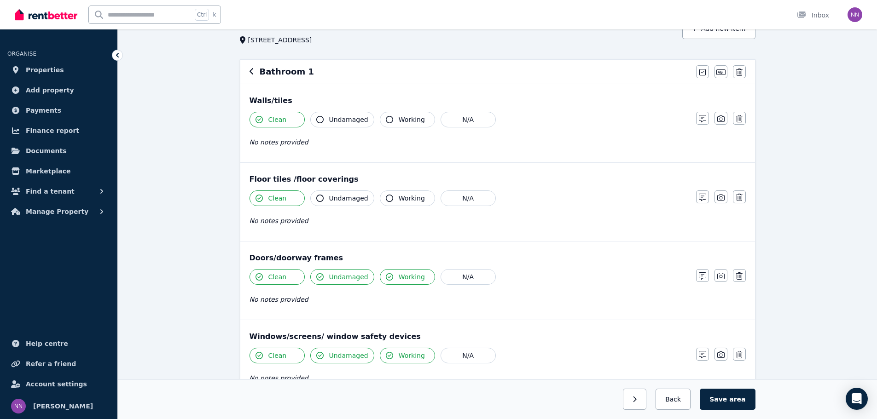
click at [369, 119] on button "Undamaged" at bounding box center [342, 120] width 64 height 16
click at [391, 120] on button "Working" at bounding box center [407, 120] width 55 height 16
click at [339, 197] on span "Undamaged" at bounding box center [348, 198] width 39 height 9
click at [399, 197] on span "Working" at bounding box center [412, 198] width 26 height 9
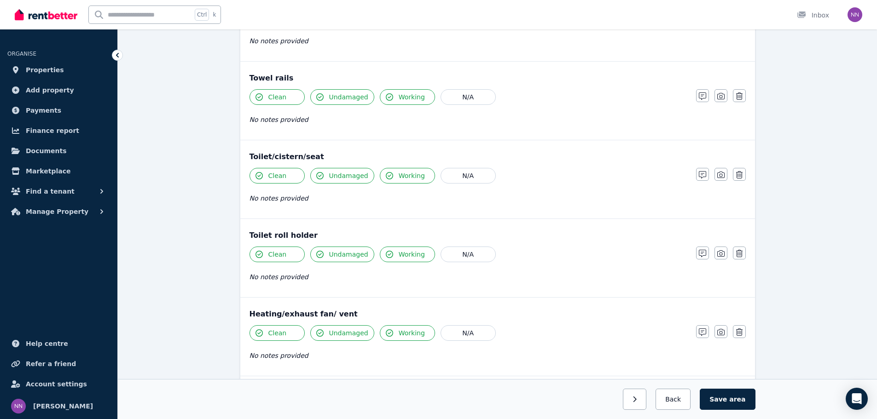
scroll to position [1018, 0]
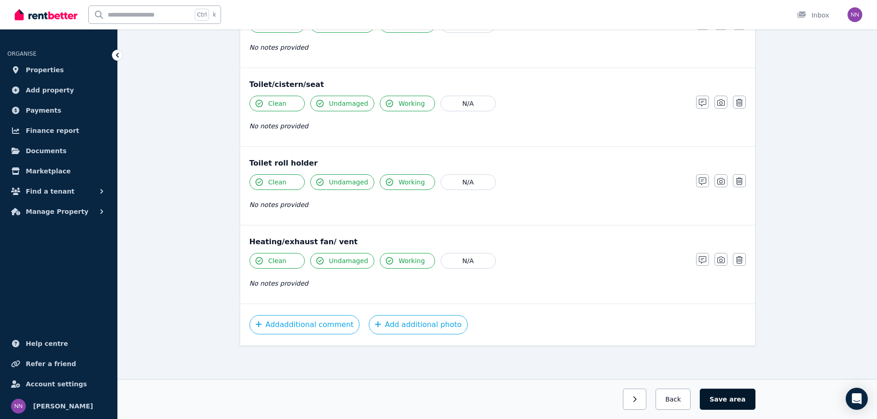
click at [724, 397] on button "Save area" at bounding box center [727, 399] width 55 height 21
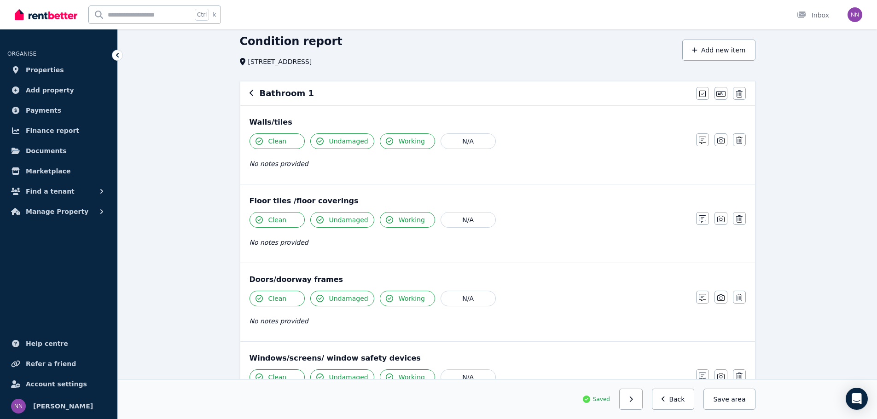
scroll to position [38, 0]
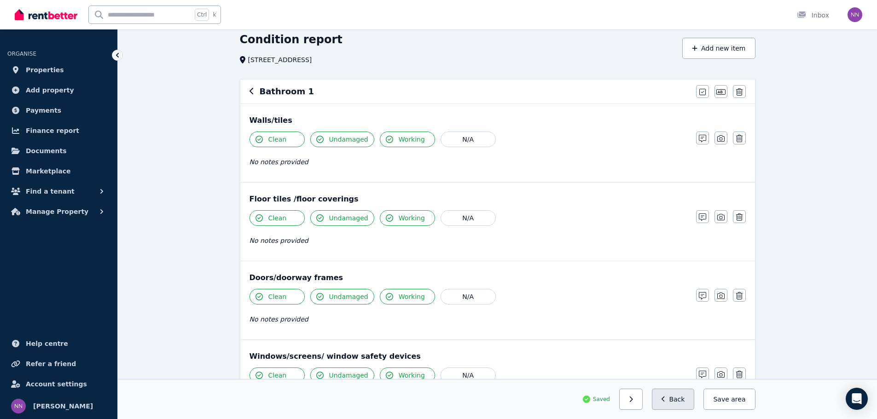
click at [682, 399] on button "Back" at bounding box center [673, 399] width 43 height 21
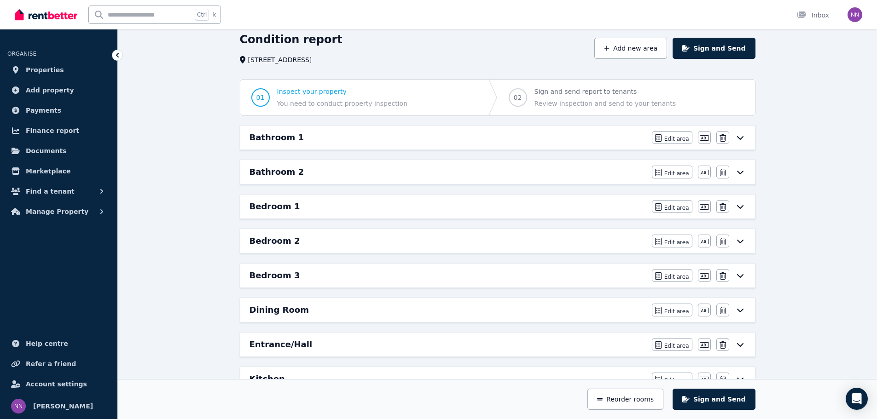
click at [586, 134] on div "Bathroom 1" at bounding box center [447, 137] width 397 height 13
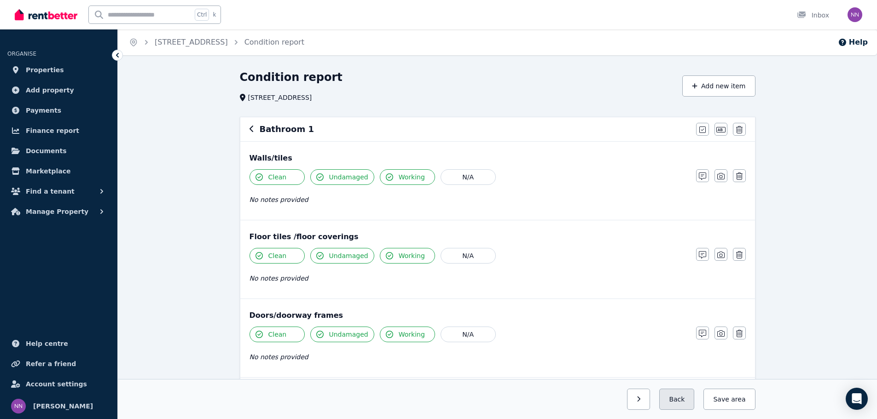
click at [678, 404] on button "Back" at bounding box center [676, 399] width 35 height 21
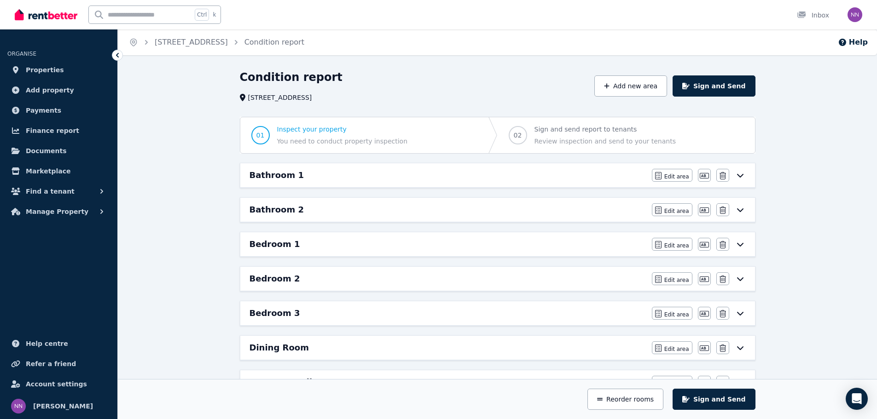
click at [556, 205] on div "Bathroom 2" at bounding box center [447, 209] width 397 height 13
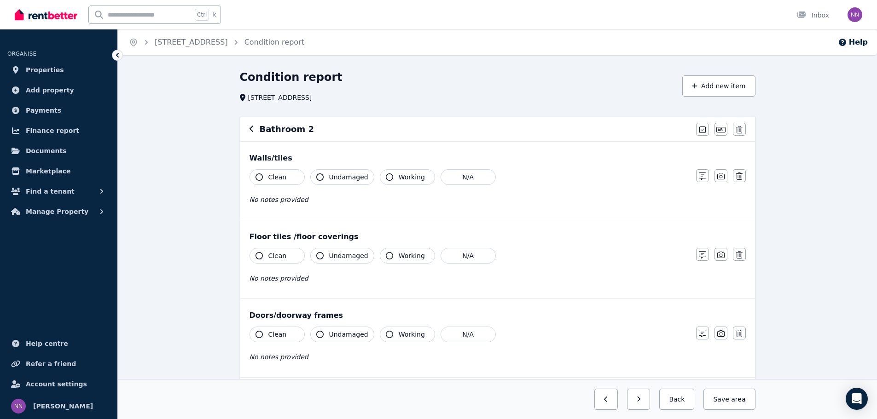
click at [281, 181] on span "Clean" at bounding box center [277, 177] width 18 height 9
click at [357, 177] on span "Undamaged" at bounding box center [348, 177] width 39 height 9
click at [393, 179] on button "Working" at bounding box center [407, 177] width 55 height 16
click at [276, 258] on span "Clean" at bounding box center [277, 255] width 18 height 9
click at [340, 260] on span "Undamaged" at bounding box center [348, 255] width 39 height 9
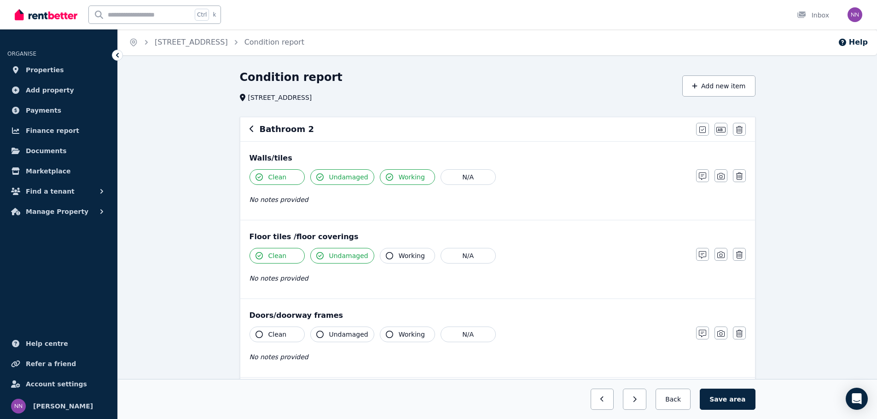
click at [408, 258] on span "Working" at bounding box center [412, 255] width 26 height 9
click at [272, 341] on button "Clean" at bounding box center [276, 335] width 55 height 16
click at [347, 336] on span "Undamaged" at bounding box center [348, 334] width 39 height 9
click at [401, 331] on span "Working" at bounding box center [412, 334] width 26 height 9
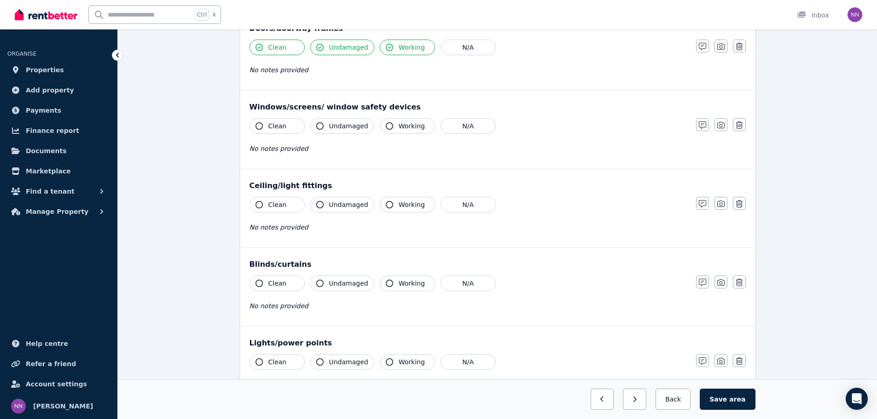
scroll to position [307, 0]
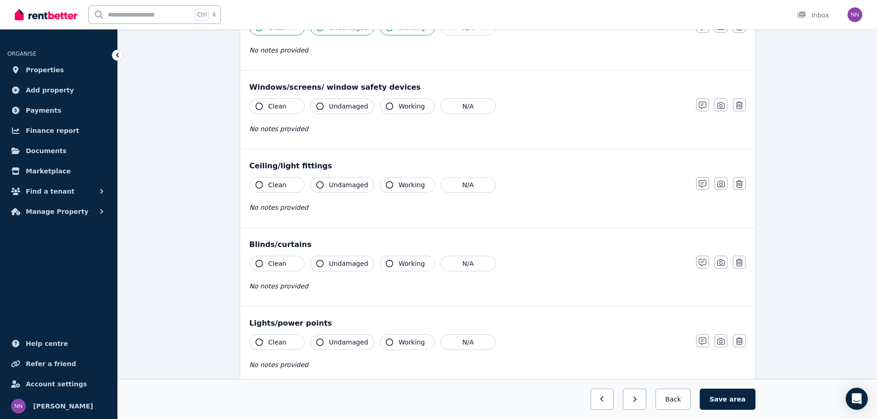
click at [280, 106] on span "Clean" at bounding box center [277, 106] width 18 height 9
click at [277, 189] on span "Clean" at bounding box center [277, 184] width 18 height 9
click at [275, 266] on span "Clean" at bounding box center [277, 263] width 18 height 9
click at [278, 336] on button "Clean" at bounding box center [276, 343] width 55 height 16
click at [329, 338] on span "Undamaged" at bounding box center [348, 342] width 39 height 9
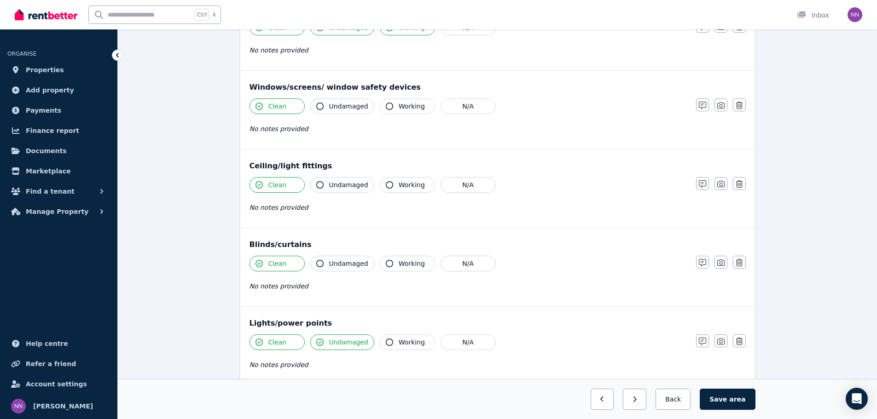
click at [347, 260] on span "Undamaged" at bounding box center [348, 263] width 39 height 9
click at [341, 178] on button "Undamaged" at bounding box center [342, 185] width 64 height 16
click at [339, 102] on span "Undamaged" at bounding box center [348, 106] width 39 height 9
click at [399, 105] on span "Working" at bounding box center [412, 106] width 26 height 9
click at [400, 190] on button "Working" at bounding box center [407, 185] width 55 height 16
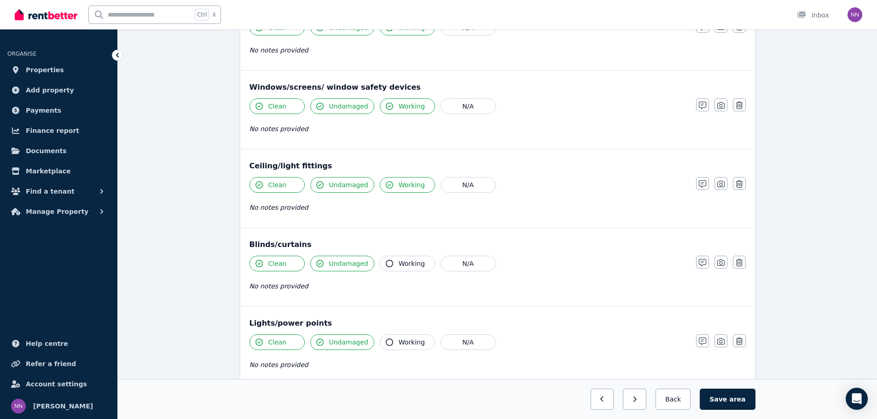
click at [415, 270] on button "Working" at bounding box center [407, 264] width 55 height 16
click at [420, 338] on button "Working" at bounding box center [407, 343] width 55 height 16
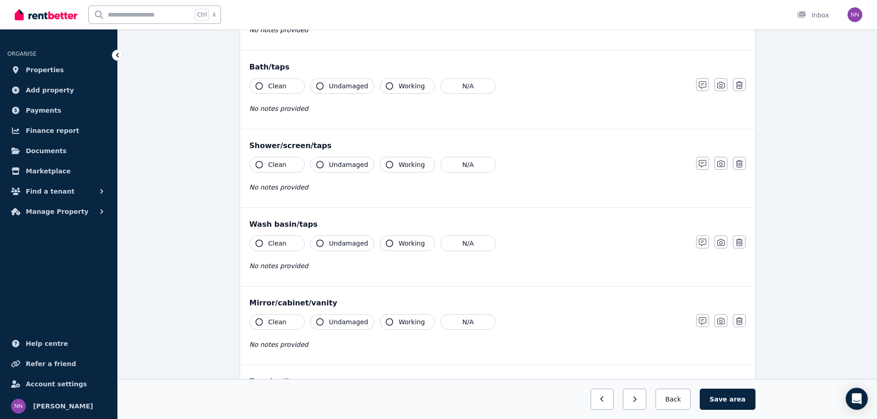
scroll to position [647, 0]
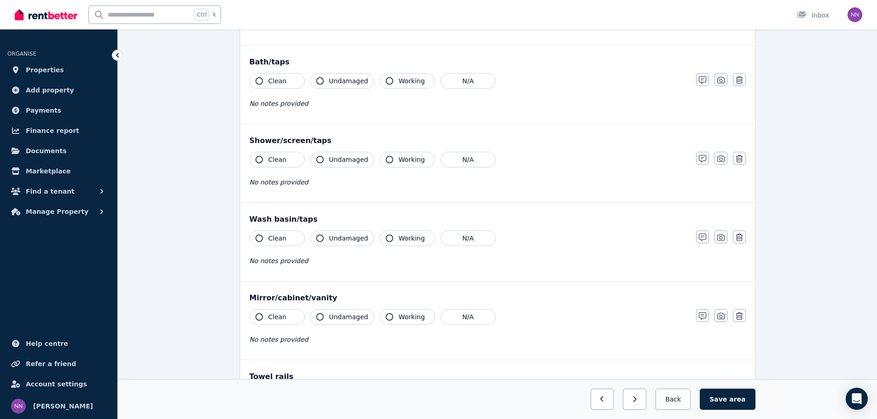
click at [276, 82] on span "Clean" at bounding box center [277, 80] width 18 height 9
click at [279, 153] on button "Clean" at bounding box center [276, 160] width 55 height 16
click at [283, 237] on span "Clean" at bounding box center [277, 238] width 18 height 9
click at [280, 316] on span "Clean" at bounding box center [277, 317] width 18 height 9
drag, startPoint x: 338, startPoint y: 317, endPoint x: 396, endPoint y: 318, distance: 58.5
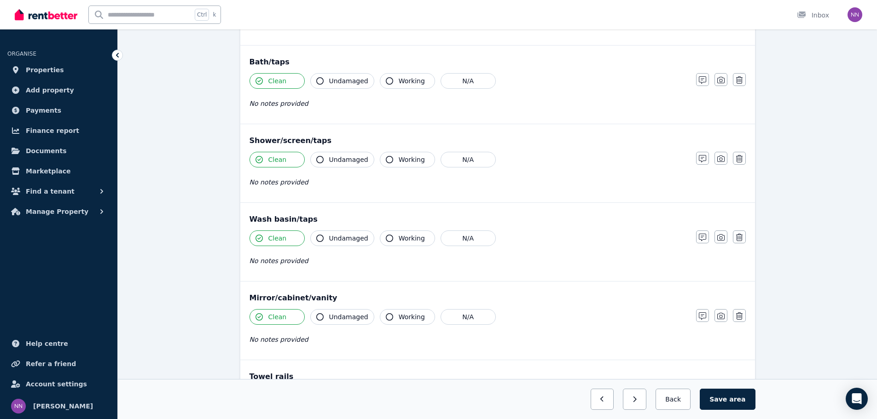
click at [396, 318] on div "Clean Undamaged Working N/A" at bounding box center [467, 317] width 437 height 16
drag, startPoint x: 396, startPoint y: 318, endPoint x: 400, endPoint y: 240, distance: 77.9
click at [400, 240] on div "Walls/tiles Clean Undamaged Working N/A No notes provided Notes Photo Delete Fl…" at bounding box center [497, 85] width 515 height 1180
click at [400, 240] on span "Working" at bounding box center [412, 238] width 26 height 9
click at [355, 237] on span "Undamaged" at bounding box center [348, 238] width 39 height 9
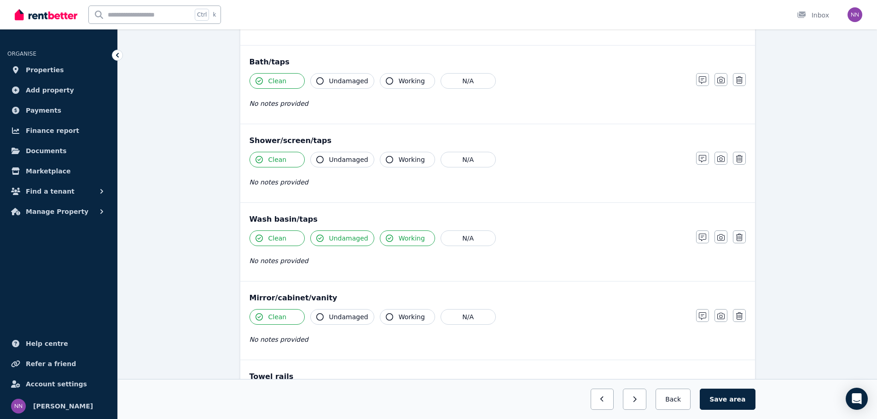
click at [338, 312] on button "Undamaged" at bounding box center [342, 317] width 64 height 16
click at [390, 321] on button "Working" at bounding box center [407, 317] width 55 height 16
click at [345, 161] on span "Undamaged" at bounding box center [348, 159] width 39 height 9
click at [400, 157] on span "Working" at bounding box center [412, 159] width 26 height 9
click at [348, 82] on span "Undamaged" at bounding box center [348, 80] width 39 height 9
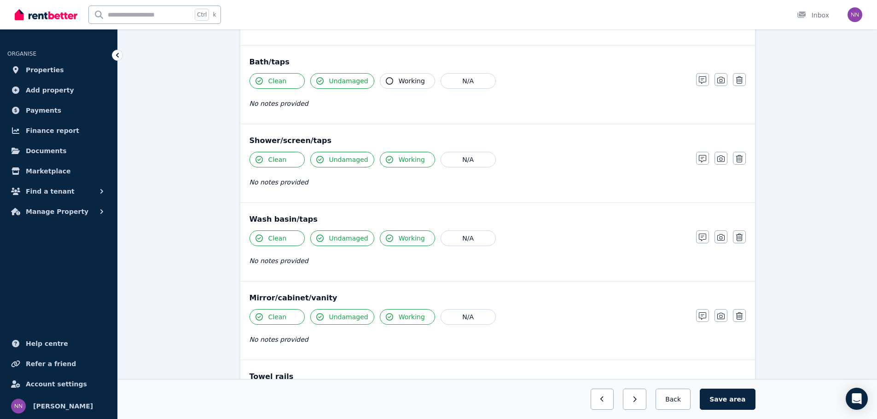
click at [391, 82] on button "Working" at bounding box center [407, 81] width 55 height 16
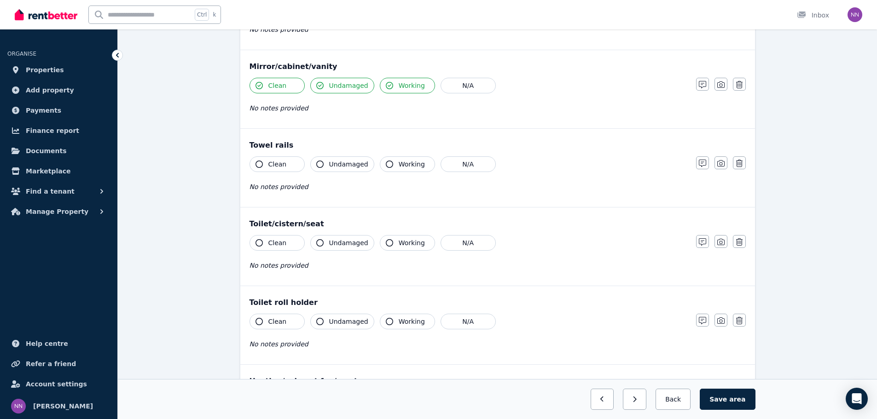
scroll to position [915, 0]
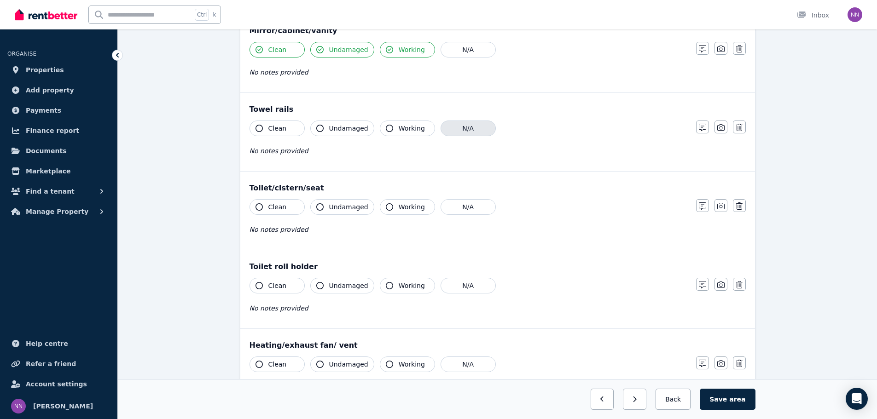
click at [458, 131] on button "N/A" at bounding box center [467, 129] width 55 height 16
click at [286, 209] on button "Clean" at bounding box center [276, 207] width 55 height 16
click at [279, 283] on span "Clean" at bounding box center [277, 285] width 18 height 9
click at [290, 365] on button "Clean" at bounding box center [276, 365] width 55 height 16
click at [332, 369] on span "Undamaged" at bounding box center [348, 364] width 39 height 9
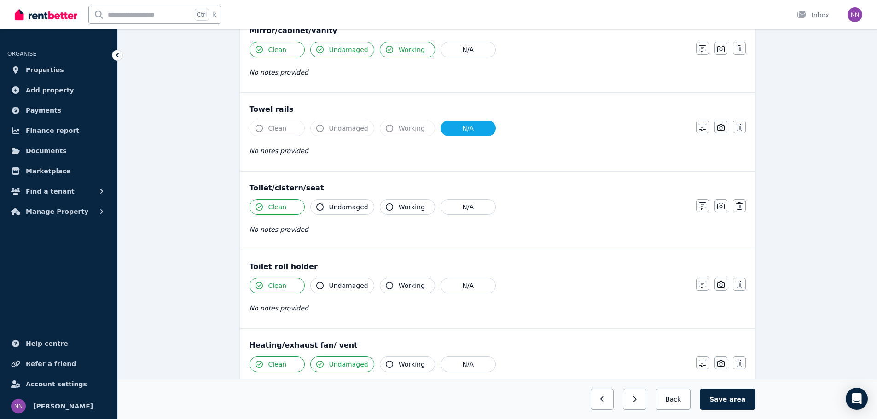
click at [391, 369] on button "Working" at bounding box center [407, 365] width 55 height 16
click at [460, 369] on button "N/A" at bounding box center [467, 365] width 55 height 16
click at [469, 367] on button "N/A" at bounding box center [467, 365] width 55 height 16
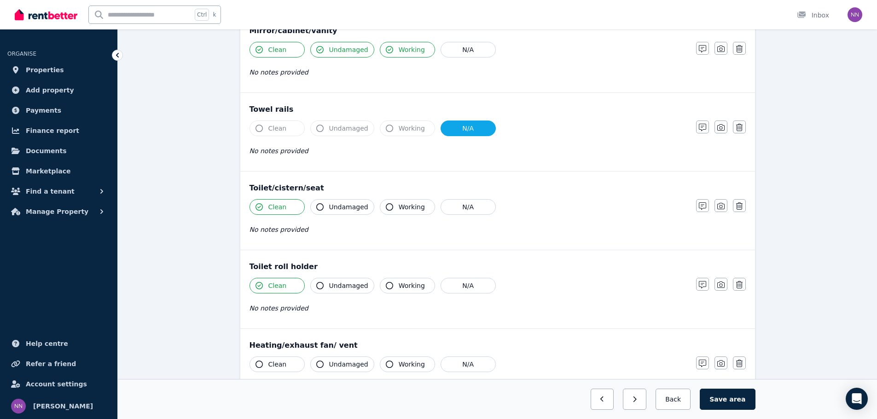
click at [284, 370] on button "Clean" at bounding box center [276, 365] width 55 height 16
click at [312, 367] on button "Undamaged" at bounding box center [342, 365] width 64 height 16
click at [386, 367] on icon "button" at bounding box center [389, 364] width 7 height 7
click at [331, 287] on span "Undamaged" at bounding box center [348, 285] width 39 height 9
click at [386, 287] on icon "button" at bounding box center [389, 285] width 7 height 7
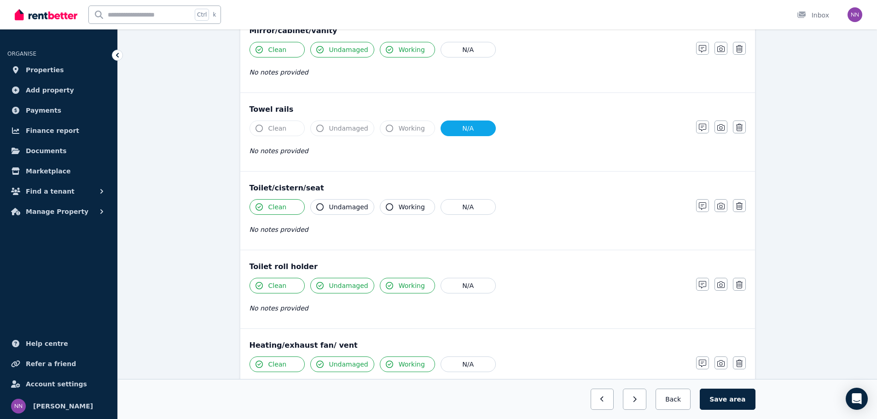
click at [330, 211] on span "Undamaged" at bounding box center [348, 207] width 39 height 9
click at [393, 212] on button "Working" at bounding box center [407, 207] width 55 height 16
click at [728, 398] on button "Save area" at bounding box center [727, 399] width 55 height 21
click at [679, 400] on button "Back" at bounding box center [673, 399] width 43 height 21
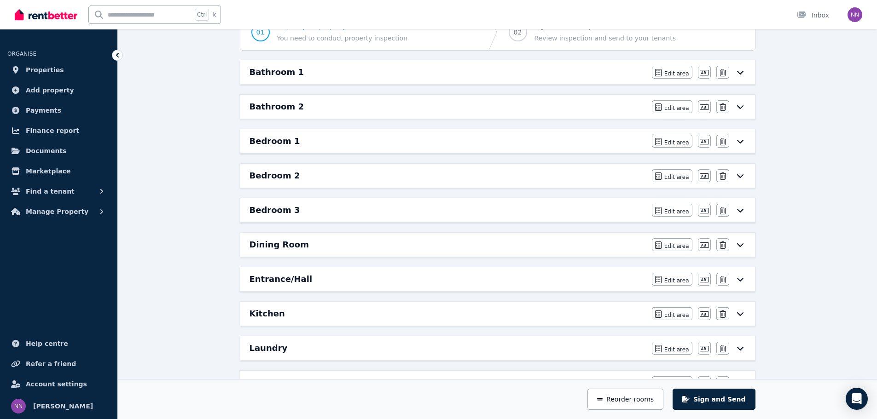
scroll to position [88, 0]
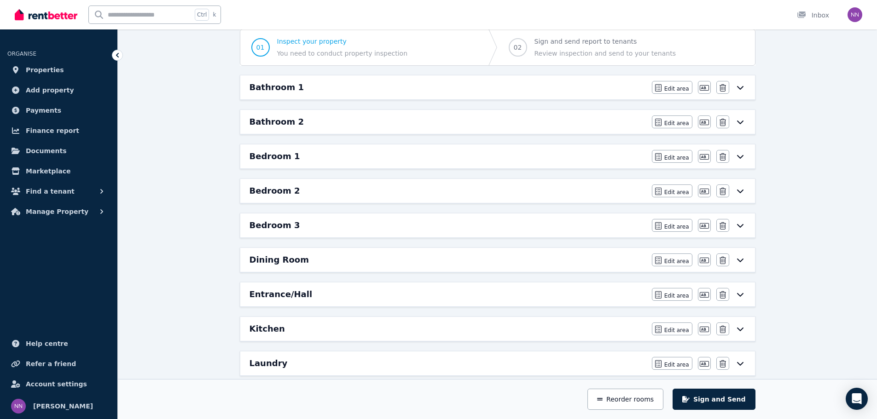
click at [547, 87] on div "Bathroom 1" at bounding box center [447, 87] width 397 height 13
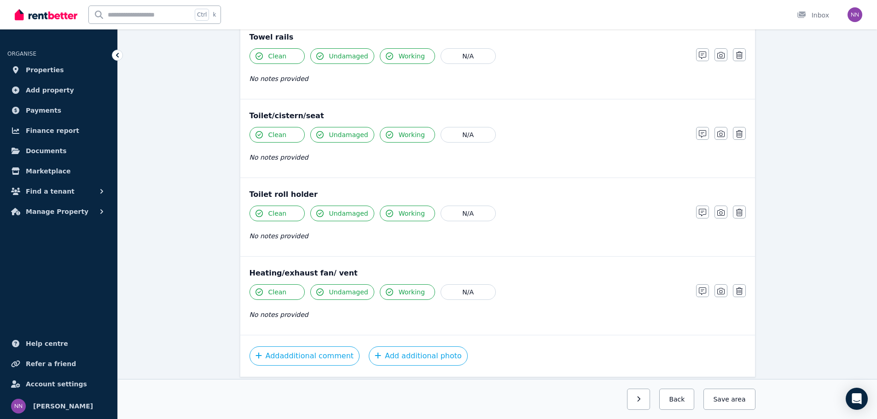
scroll to position [1018, 0]
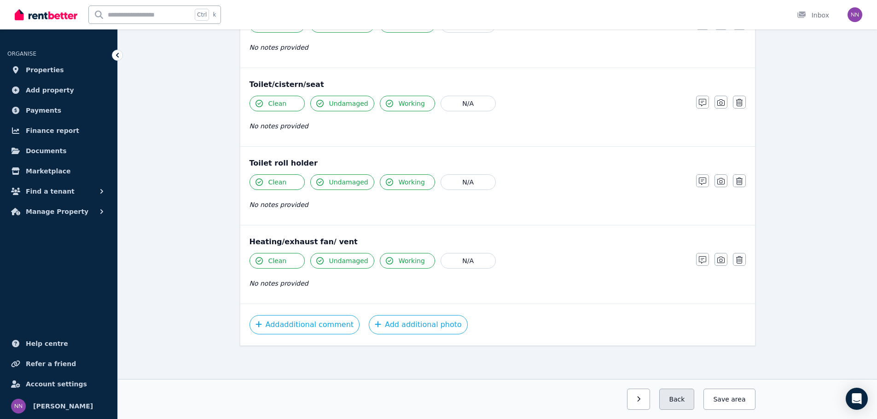
click at [673, 400] on button "Back" at bounding box center [676, 399] width 35 height 21
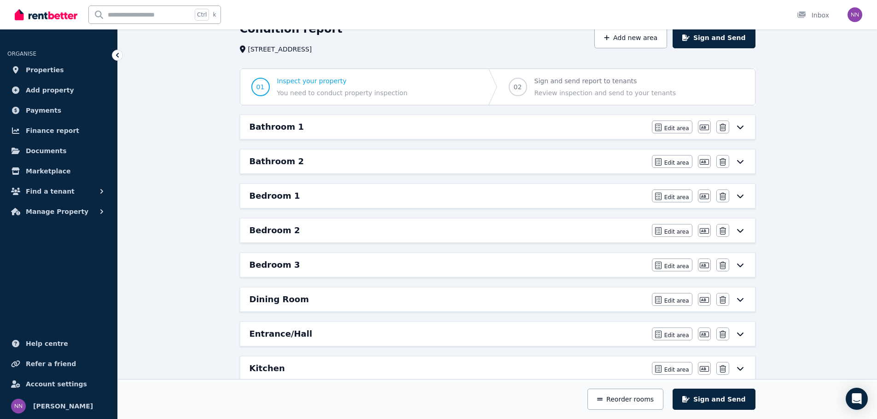
scroll to position [43, 0]
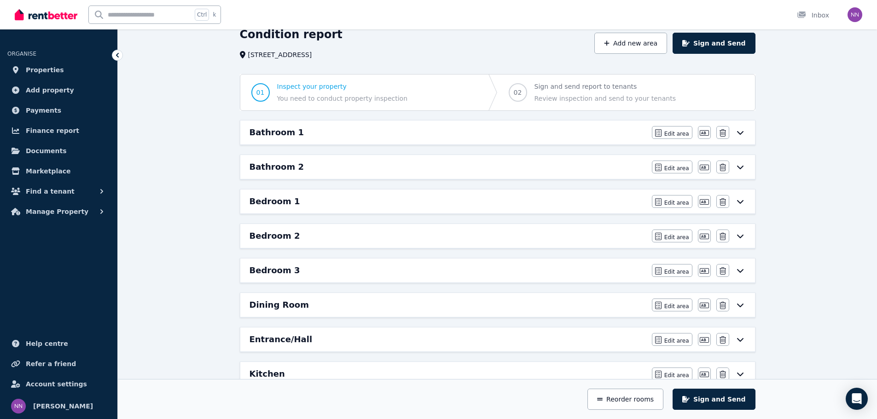
click at [601, 203] on div "Bedroom 1" at bounding box center [447, 201] width 397 height 13
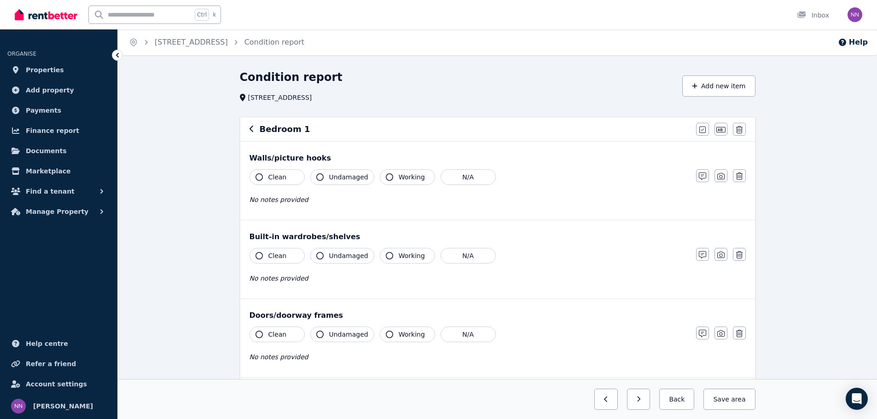
click at [283, 177] on span "Clean" at bounding box center [277, 177] width 18 height 9
click at [330, 177] on span "Undamaged" at bounding box center [348, 177] width 39 height 9
click at [405, 173] on span "Working" at bounding box center [412, 177] width 26 height 9
click at [273, 256] on span "Clean" at bounding box center [277, 255] width 18 height 9
click at [275, 330] on span "Clean" at bounding box center [277, 334] width 18 height 9
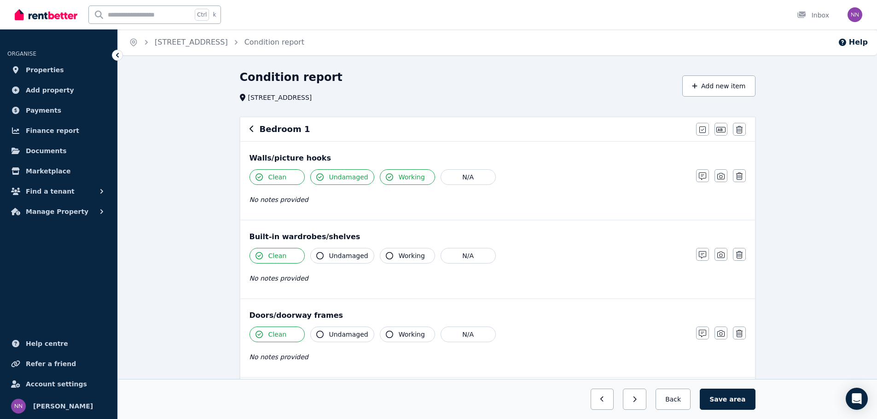
click at [349, 257] on span "Undamaged" at bounding box center [348, 255] width 39 height 9
click at [405, 252] on span "Working" at bounding box center [412, 255] width 26 height 9
click at [345, 327] on button "Undamaged" at bounding box center [342, 335] width 64 height 16
click at [380, 330] on button "Working" at bounding box center [407, 335] width 55 height 16
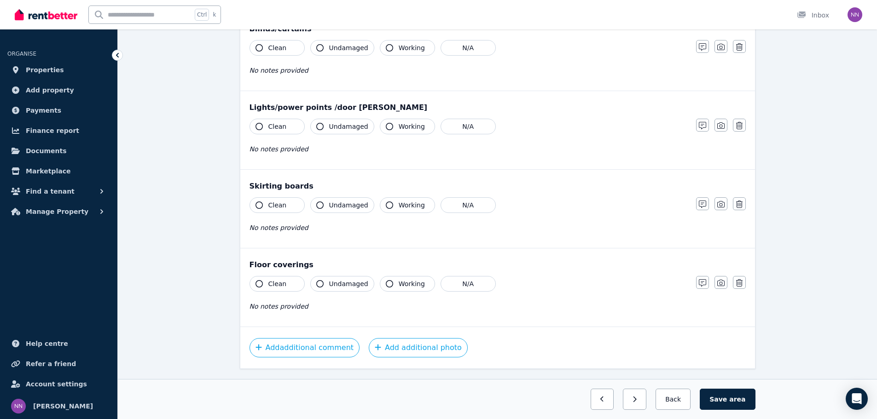
scroll to position [546, 0]
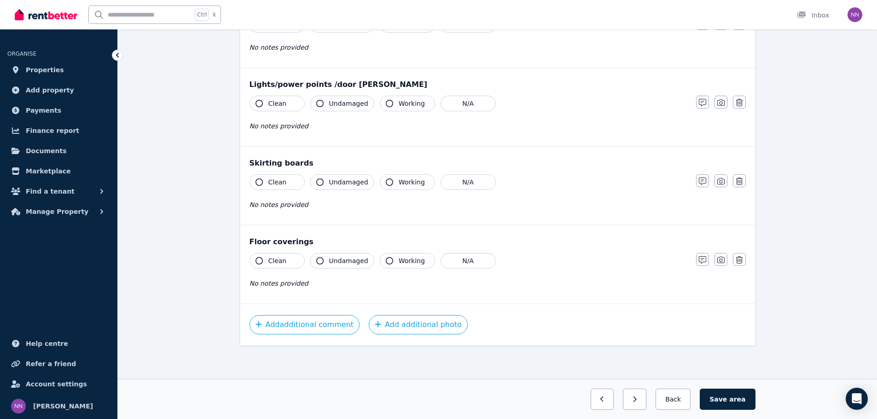
click at [284, 262] on button "Clean" at bounding box center [276, 261] width 55 height 16
click at [331, 266] on button "Undamaged" at bounding box center [342, 261] width 64 height 16
click at [393, 257] on button "Working" at bounding box center [407, 261] width 55 height 16
